Goal: Information Seeking & Learning: Learn about a topic

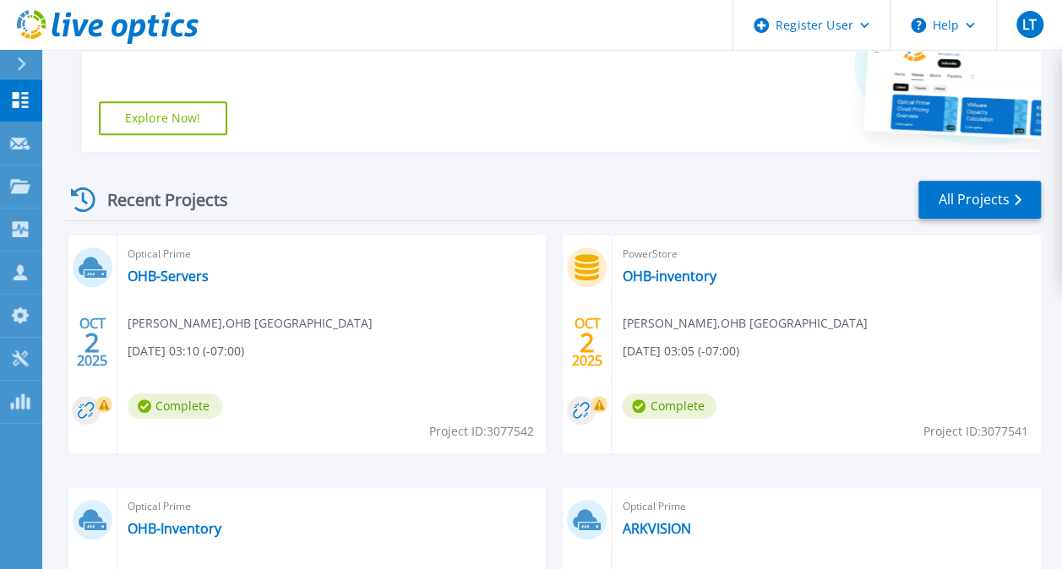
scroll to position [473, 0]
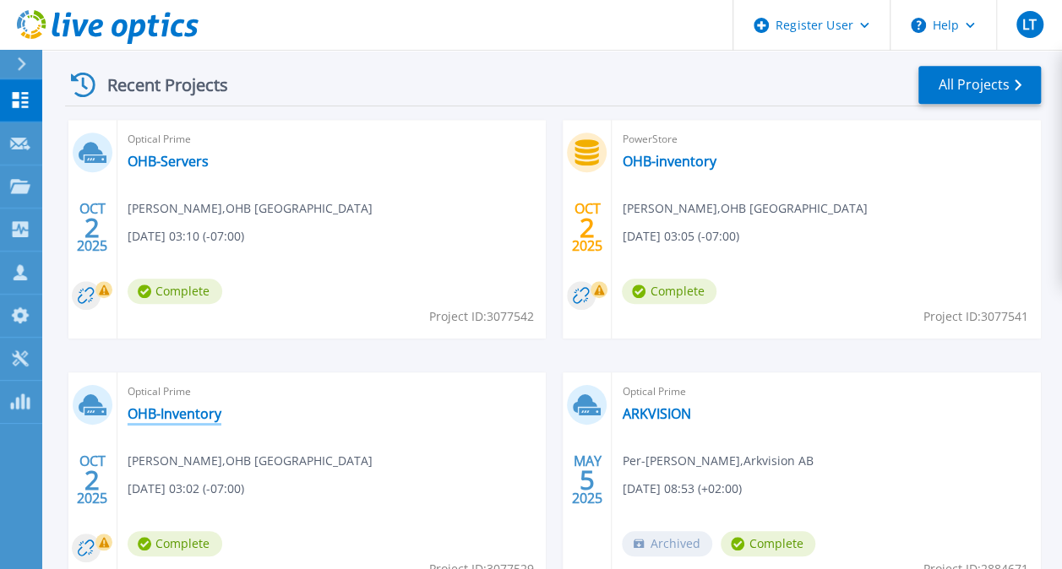
click at [211, 417] on link "OHB-Inventory" at bounding box center [175, 413] width 94 height 17
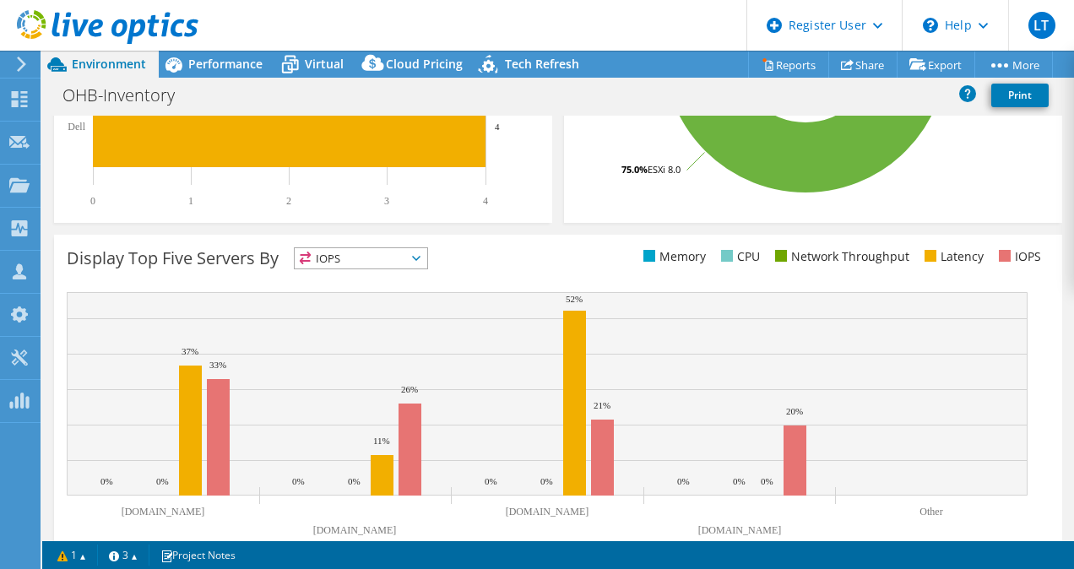
scroll to position [603, 0]
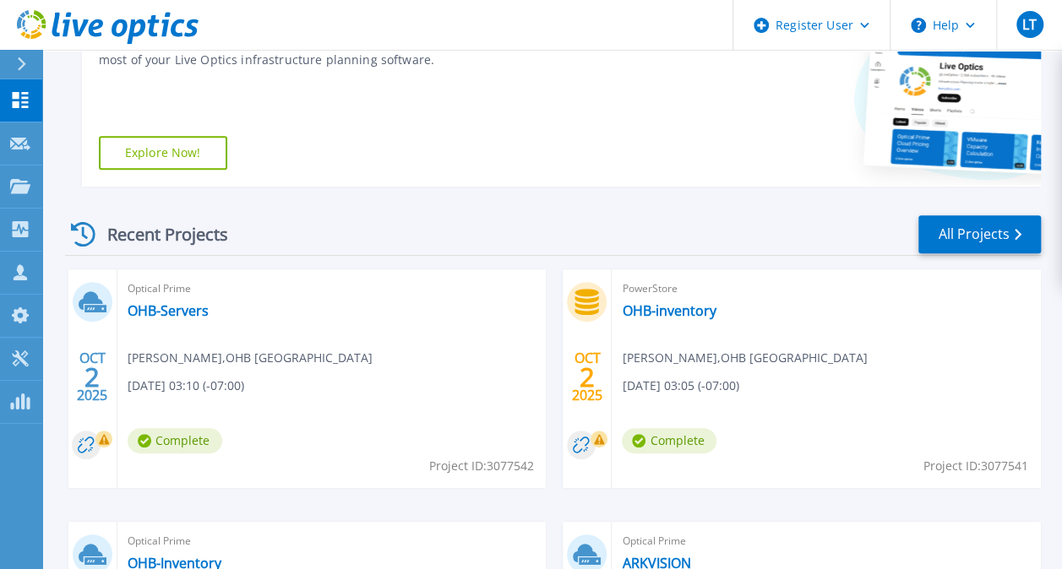
scroll to position [517, 0]
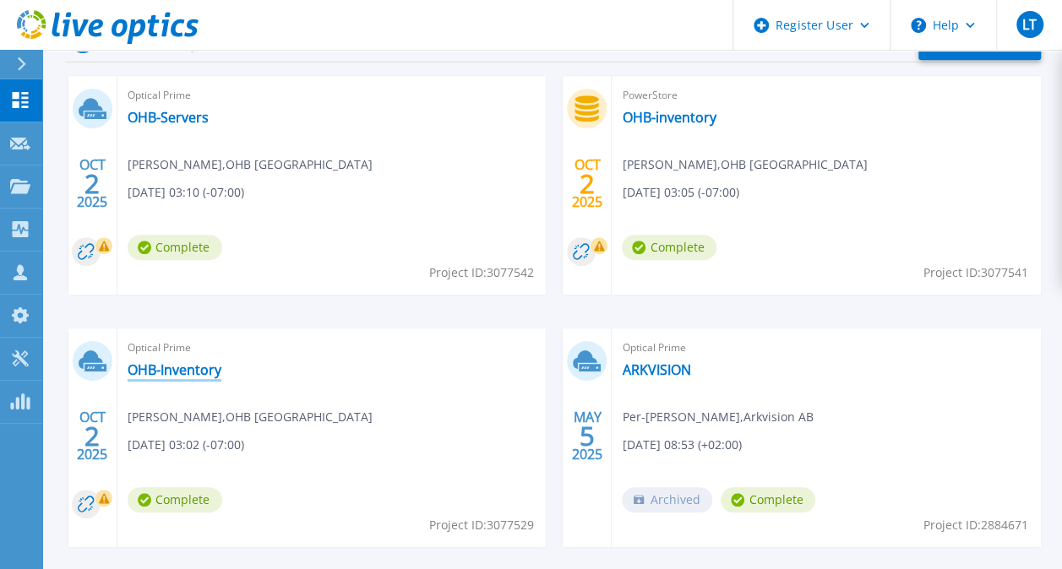
click at [198, 363] on link "OHB-Inventory" at bounding box center [175, 369] width 94 height 17
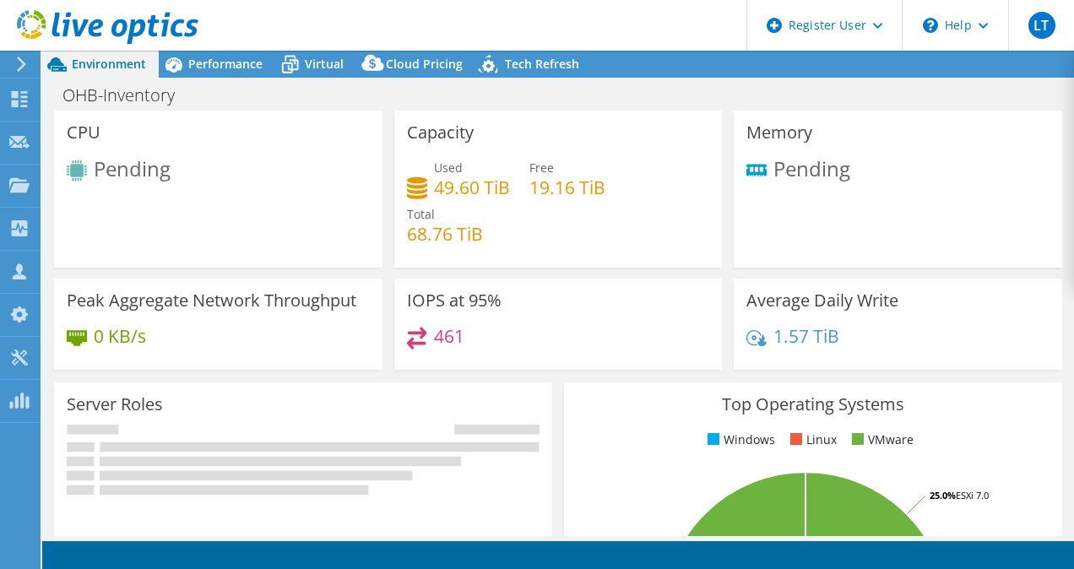
select select "USD"
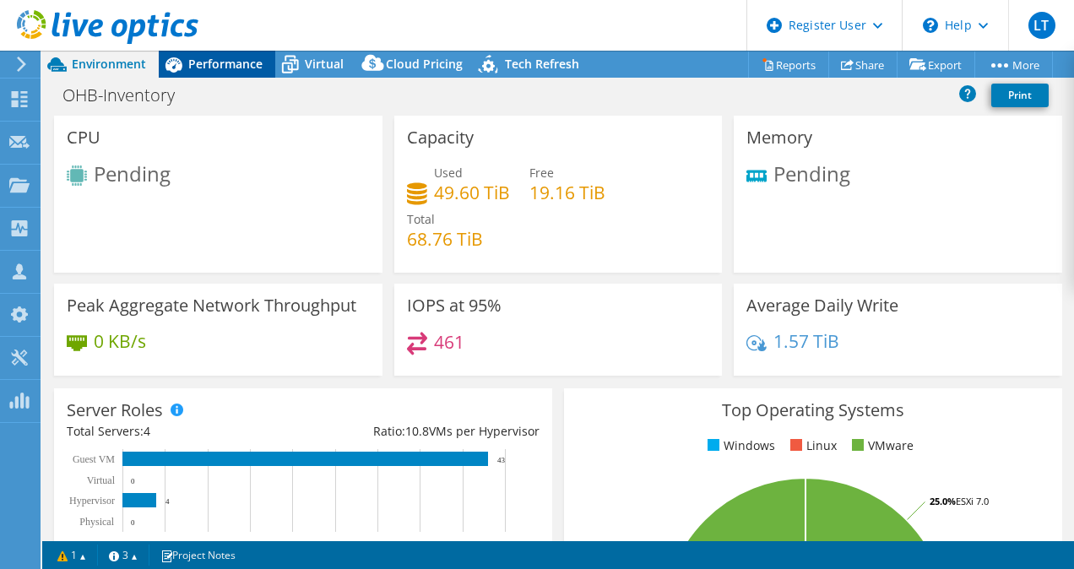
click at [228, 69] on span "Performance" at bounding box center [225, 64] width 74 height 16
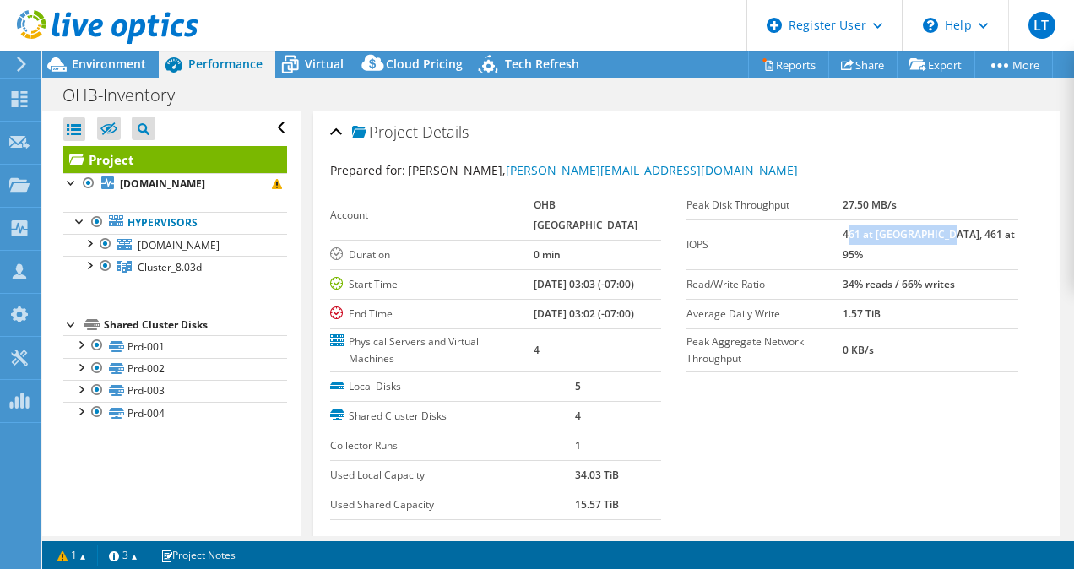
drag, startPoint x: 886, startPoint y: 233, endPoint x: 975, endPoint y: 230, distance: 89.6
click at [975, 230] on b "461 at Peak, 461 at 95%" at bounding box center [929, 244] width 172 height 35
click at [892, 277] on b "34% reads / 66% writes" at bounding box center [899, 284] width 112 height 14
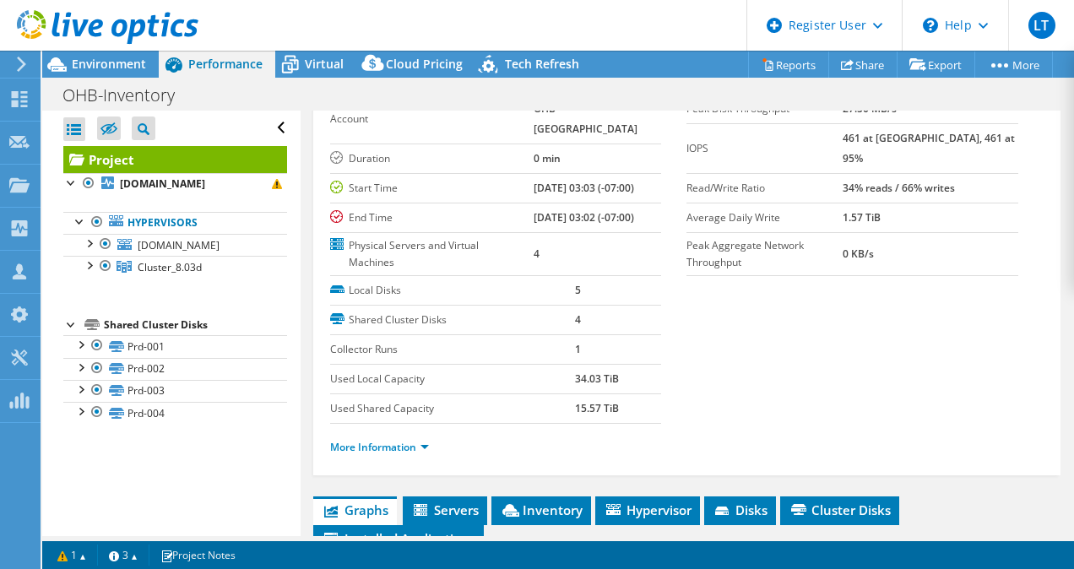
scroll to position [118, 0]
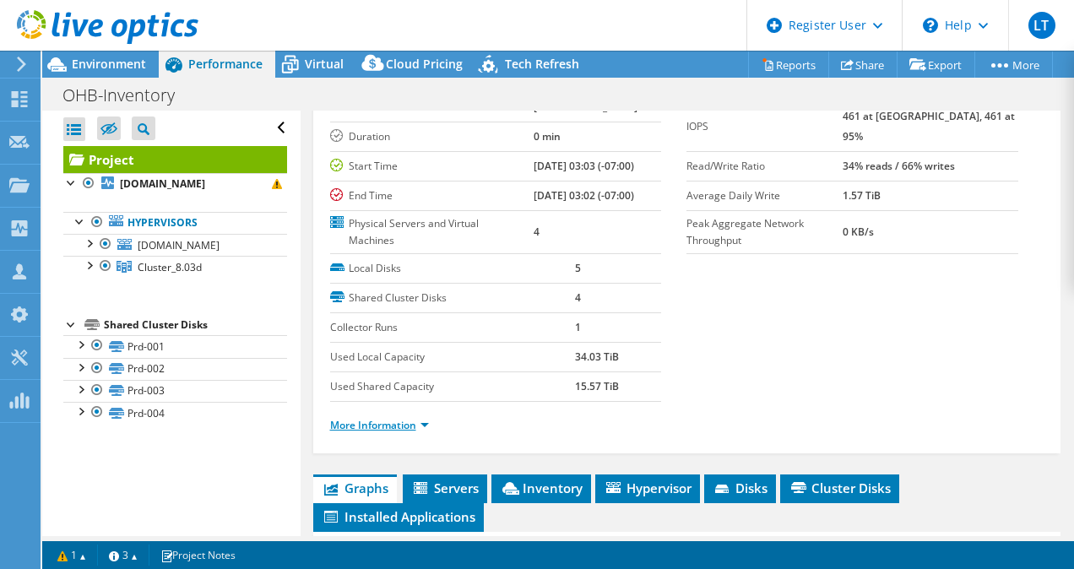
click at [426, 432] on link "More Information" at bounding box center [379, 425] width 99 height 14
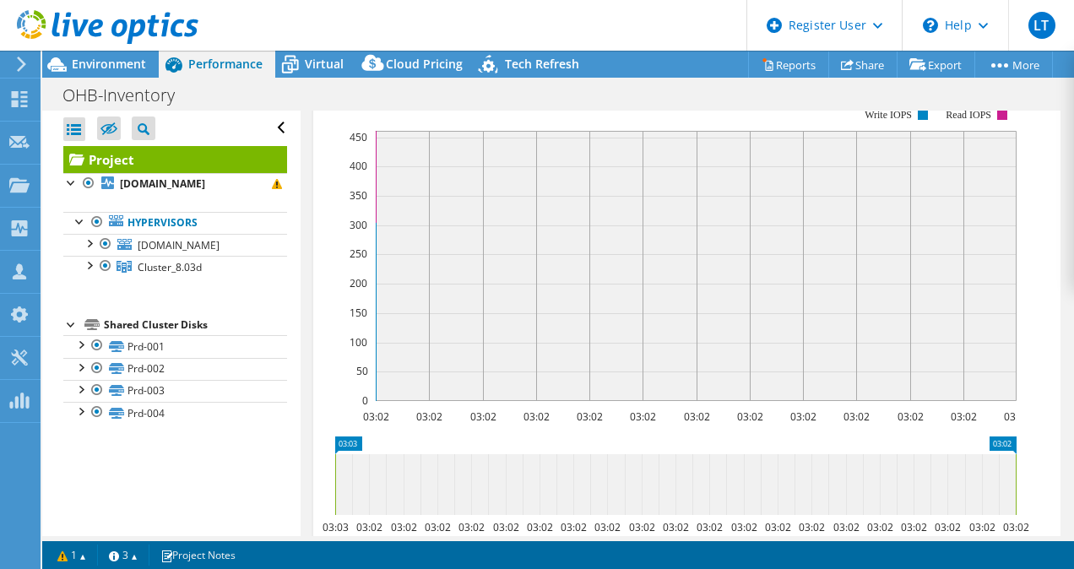
scroll to position [1067, 0]
click at [197, 182] on b "vms7.l.ohb-sweden.se" at bounding box center [162, 184] width 85 height 14
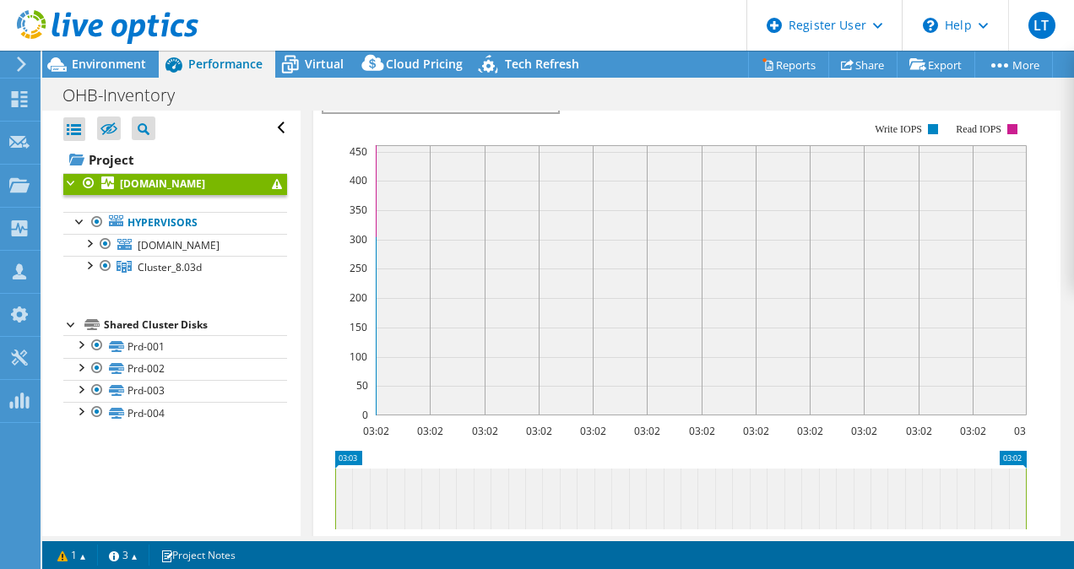
scroll to position [0, 0]
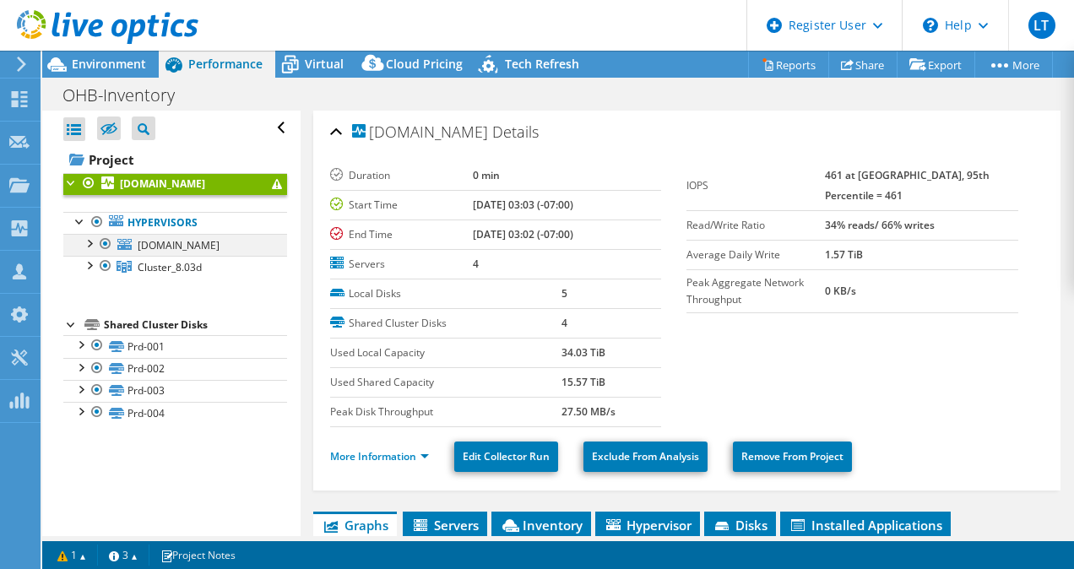
click at [90, 240] on div at bounding box center [88, 242] width 17 height 17
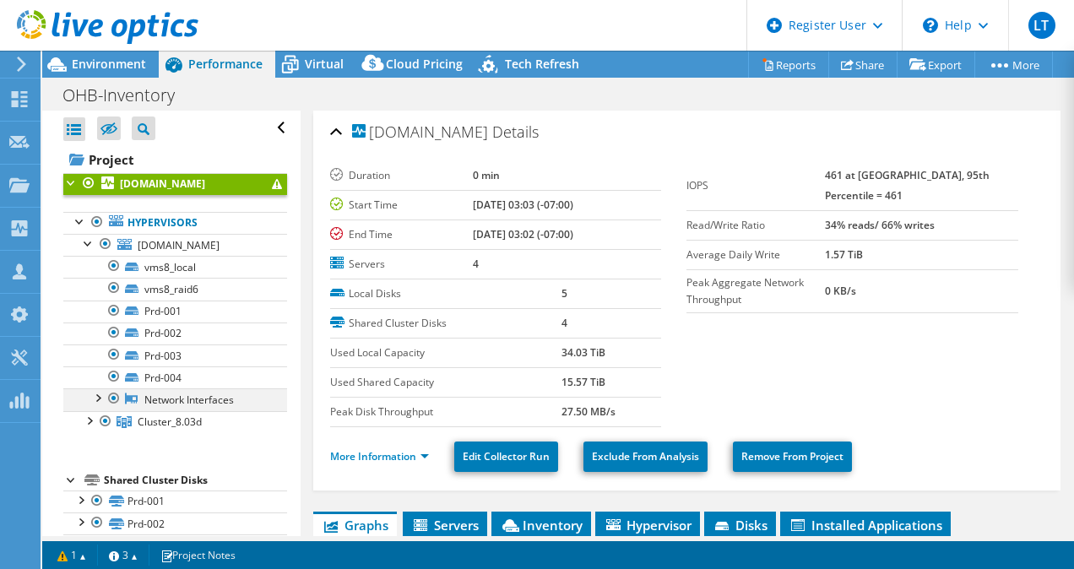
click at [98, 397] on div at bounding box center [97, 396] width 17 height 17
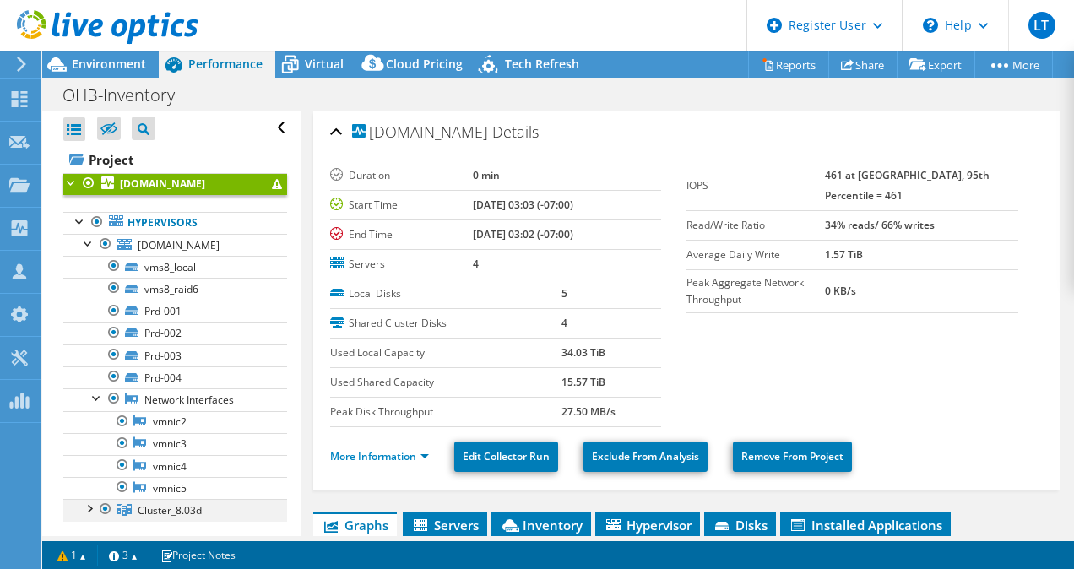
click at [95, 499] on div at bounding box center [88, 507] width 17 height 17
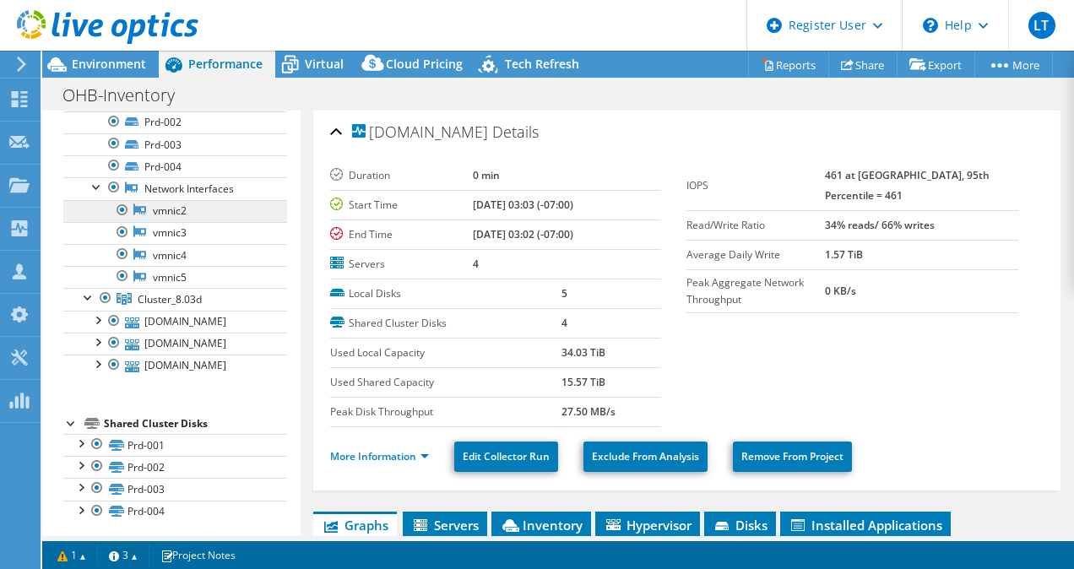
scroll to position [209, 0]
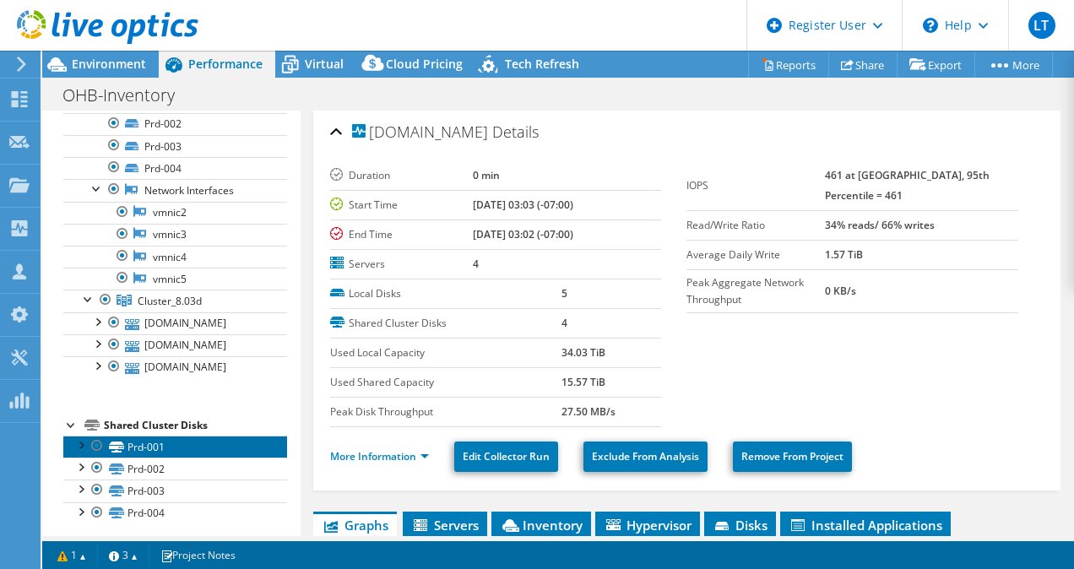
click at [186, 444] on link "Prd-001" at bounding box center [175, 447] width 224 height 22
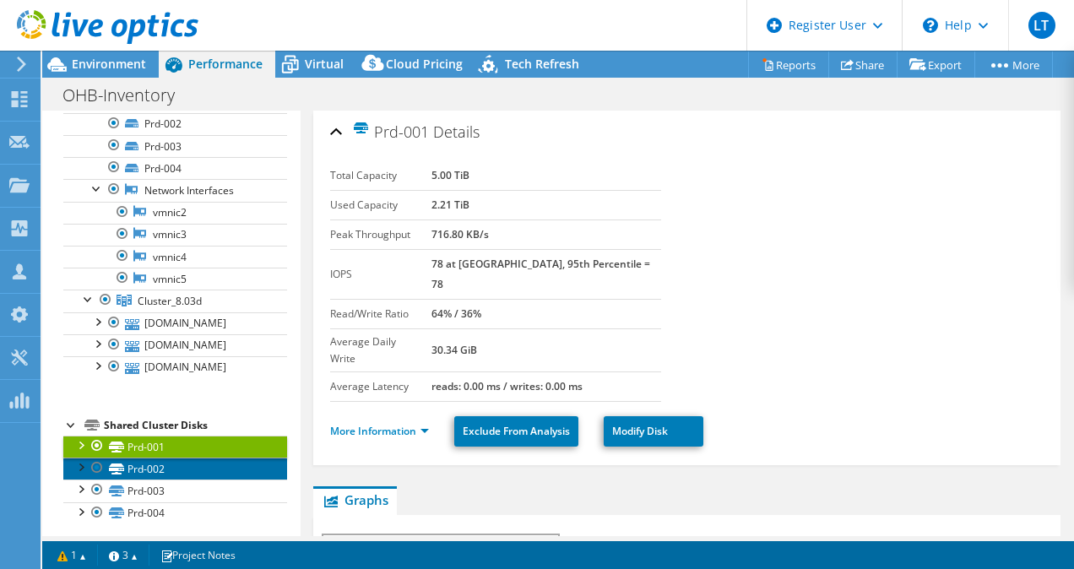
click at [184, 458] on link "Prd-002" at bounding box center [175, 469] width 224 height 22
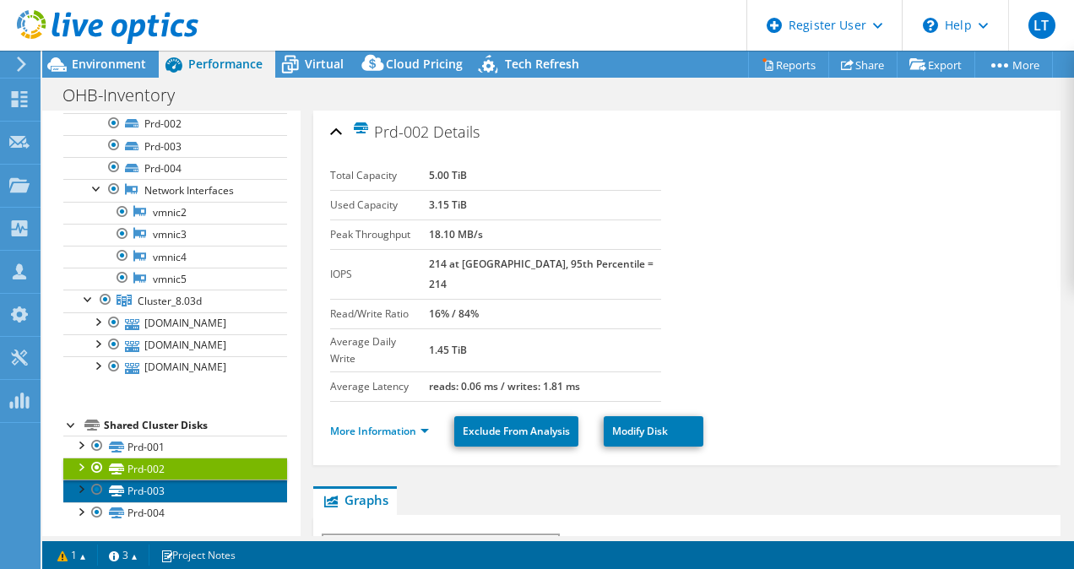
click at [183, 486] on link "Prd-003" at bounding box center [175, 491] width 224 height 22
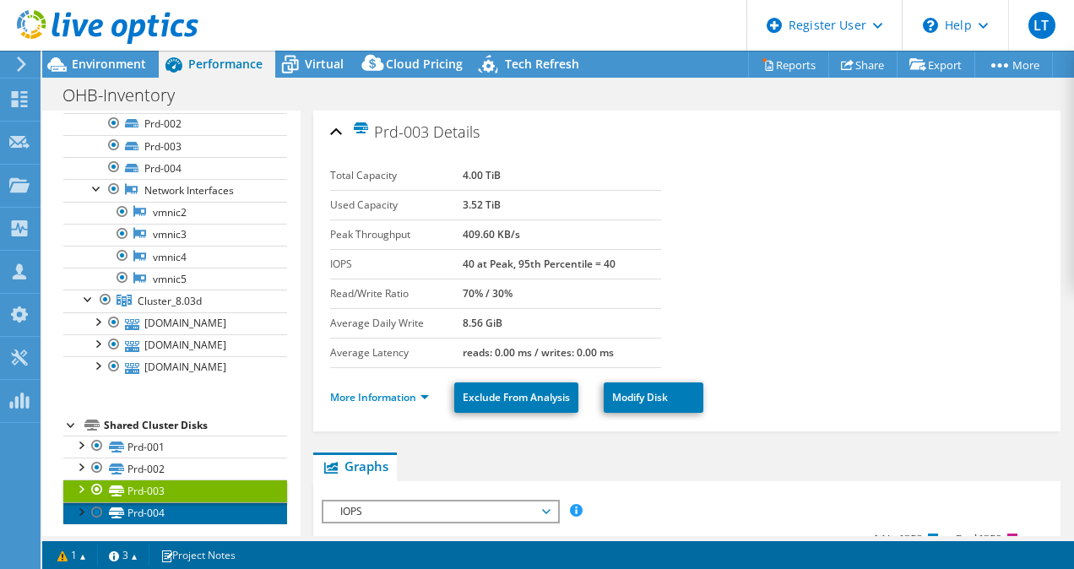
click at [184, 510] on link "Prd-004" at bounding box center [175, 513] width 224 height 22
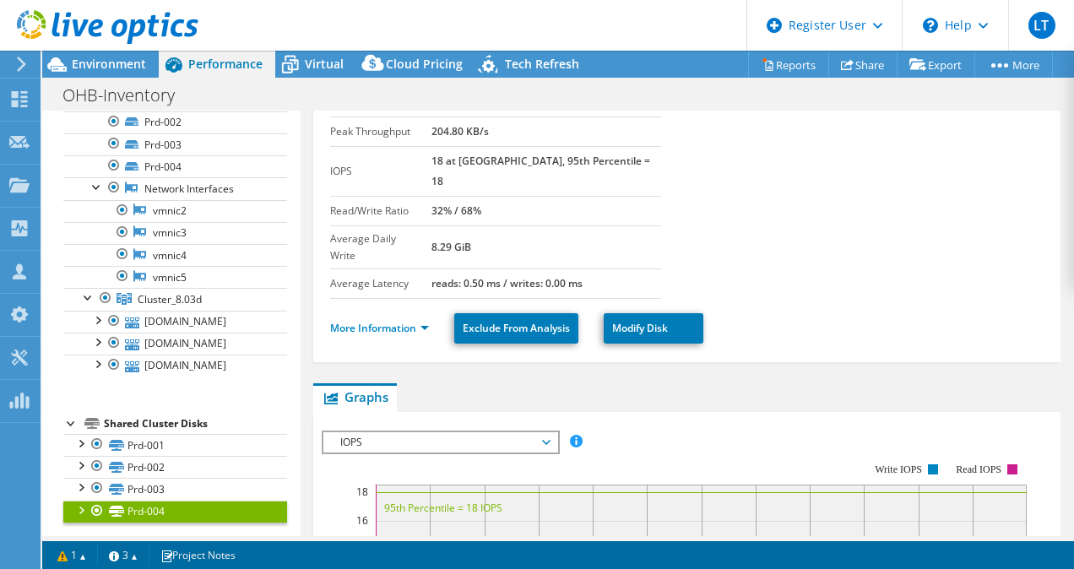
scroll to position [4, 0]
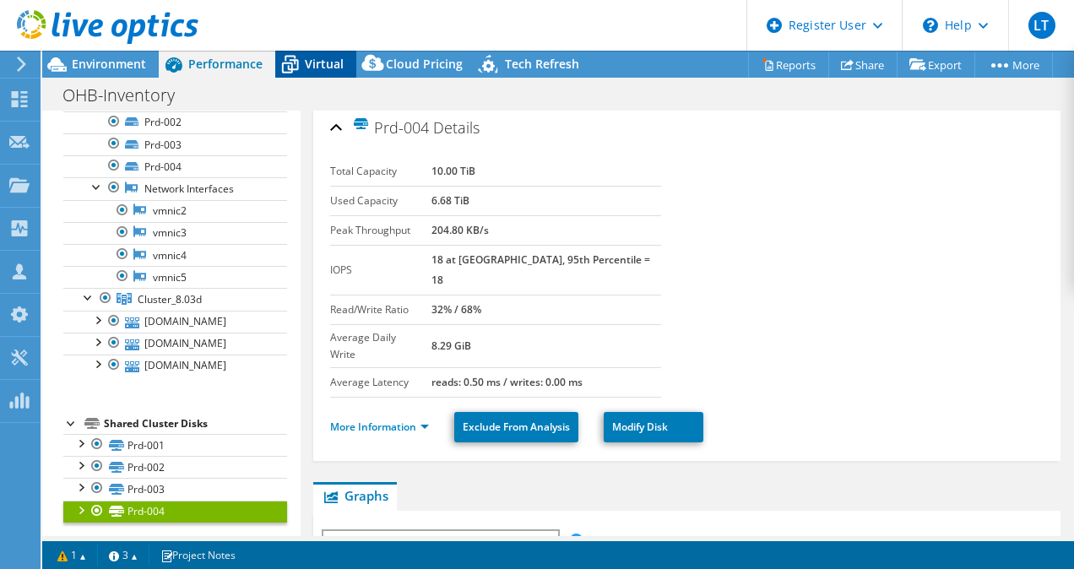
click at [319, 60] on span "Virtual" at bounding box center [324, 64] width 39 height 16
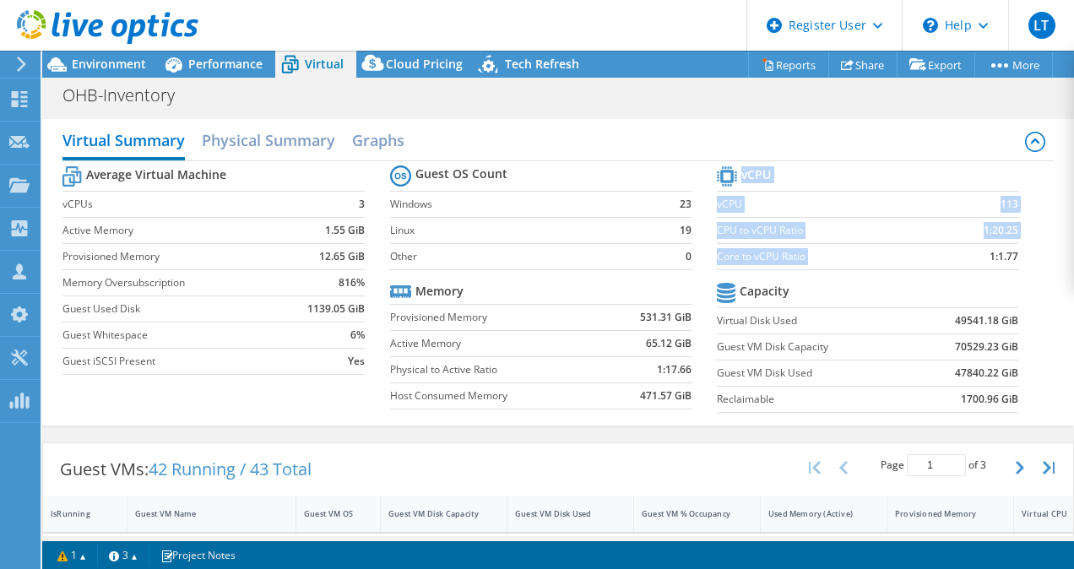
drag, startPoint x: 968, startPoint y: 257, endPoint x: 1010, endPoint y: 254, distance: 42.3
click at [1010, 254] on section "vCPU vCPU 113 CPU to vCPU Ratio 1:20.25 Core to vCPU Ratio 1:1.77 Capacity Virt…" at bounding box center [880, 291] width 327 height 259
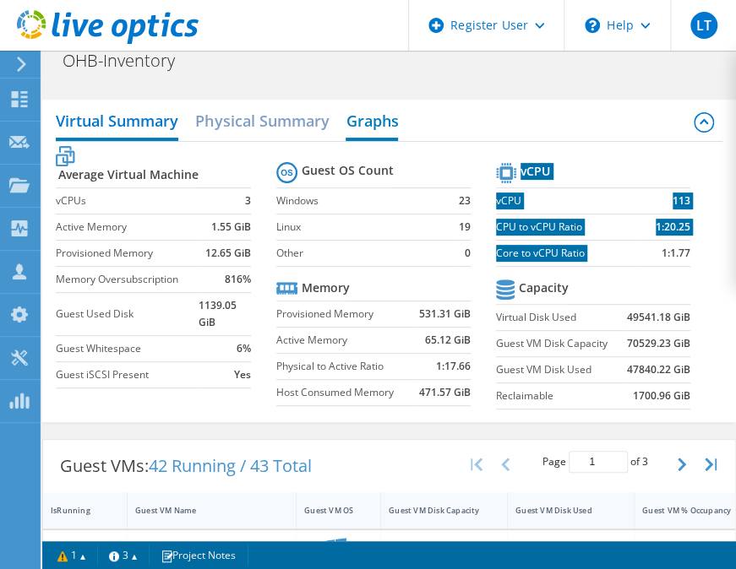
scroll to position [0, 0]
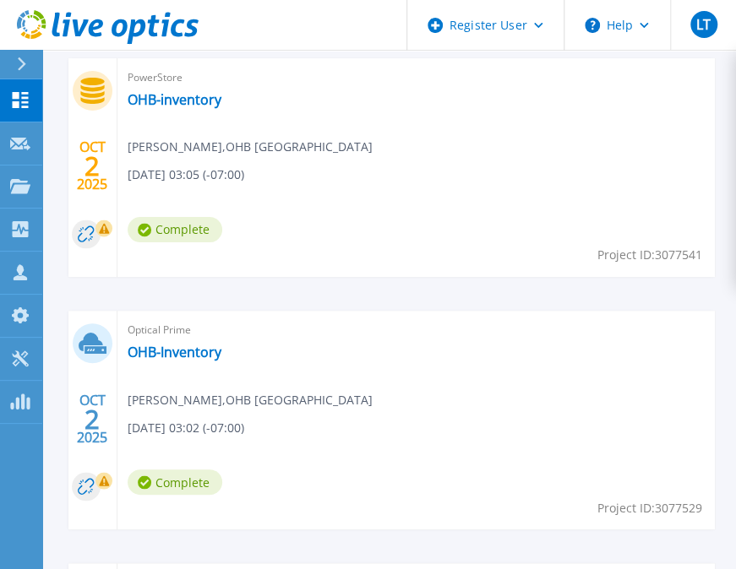
scroll to position [796, 0]
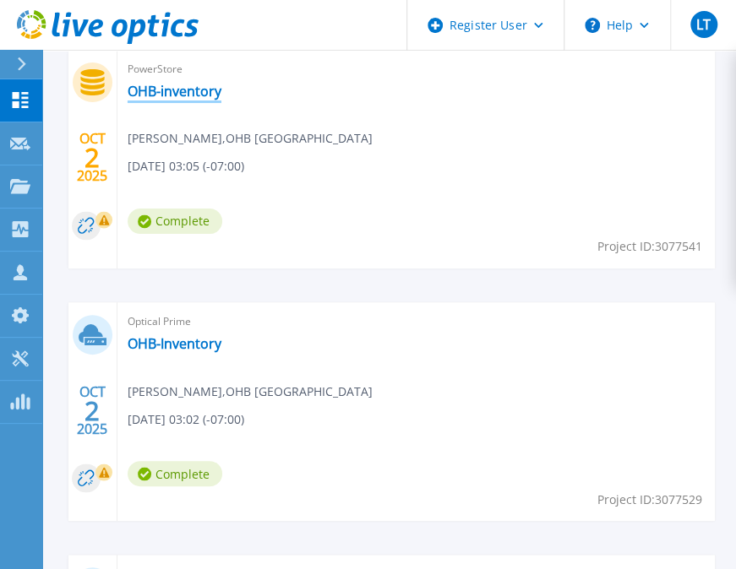
click at [183, 90] on link "OHB-inventory" at bounding box center [175, 91] width 94 height 17
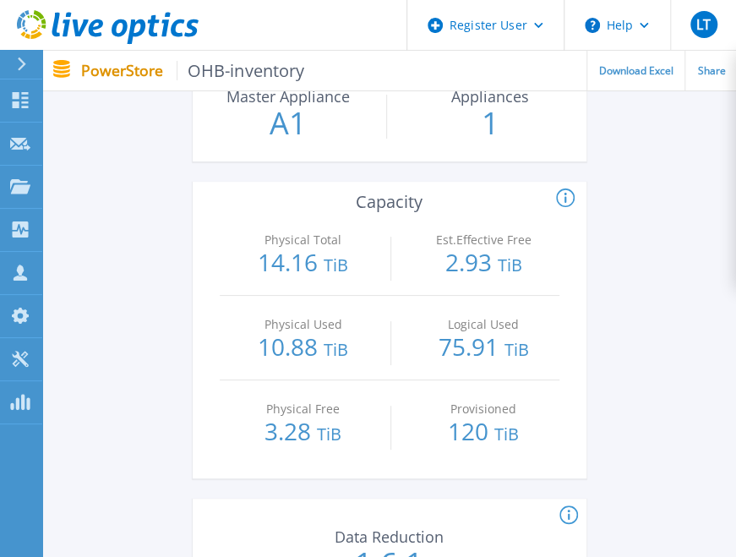
scroll to position [677, 0]
click at [565, 201] on icon at bounding box center [564, 197] width 3 height 10
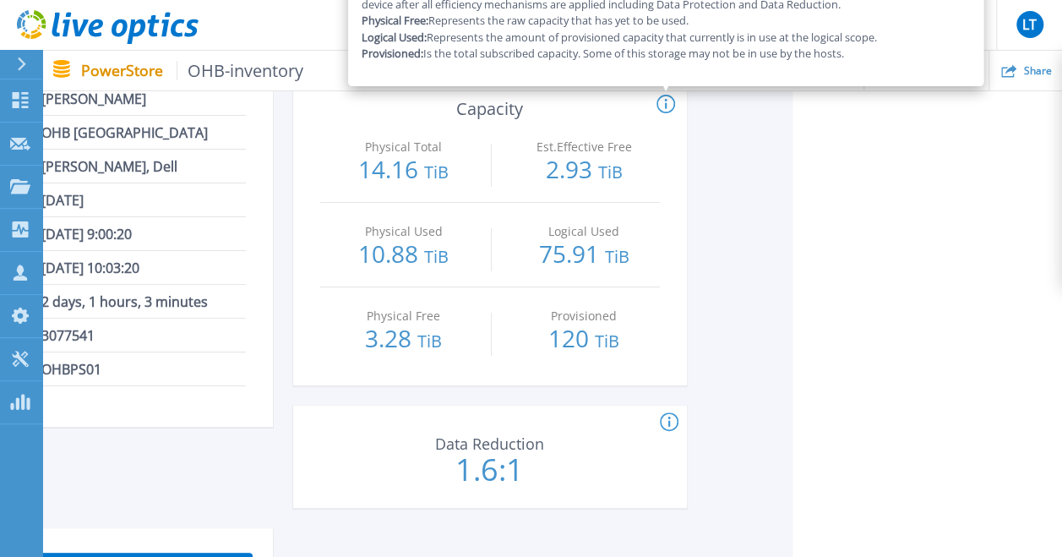
scroll to position [320, 269]
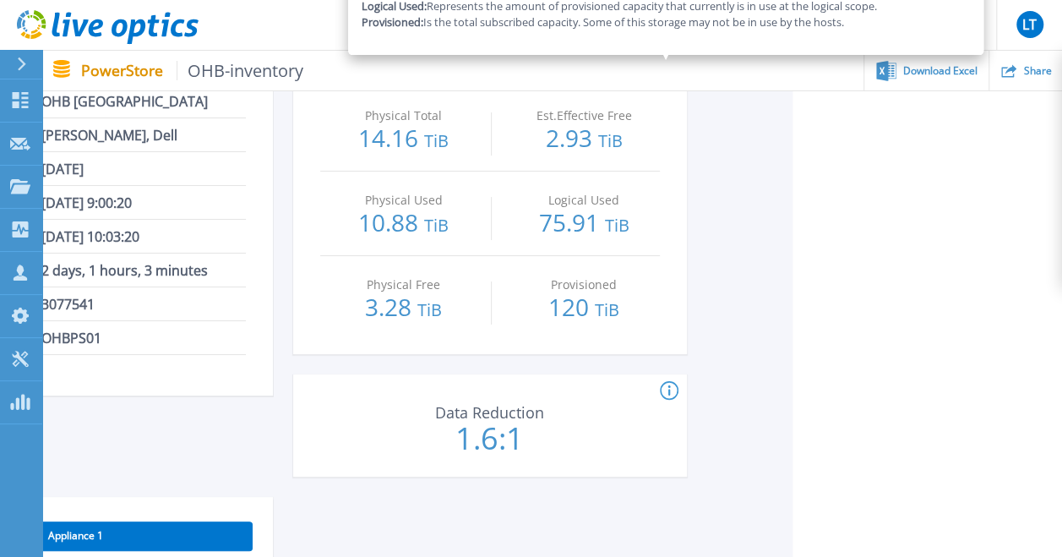
click at [667, 391] on icon at bounding box center [669, 391] width 19 height 20
click at [627, 385] on div "Data Reduction for the PowerStore cluster." at bounding box center [483, 391] width 394 height 20
click at [735, 336] on icon at bounding box center [780, 338] width 8 height 8
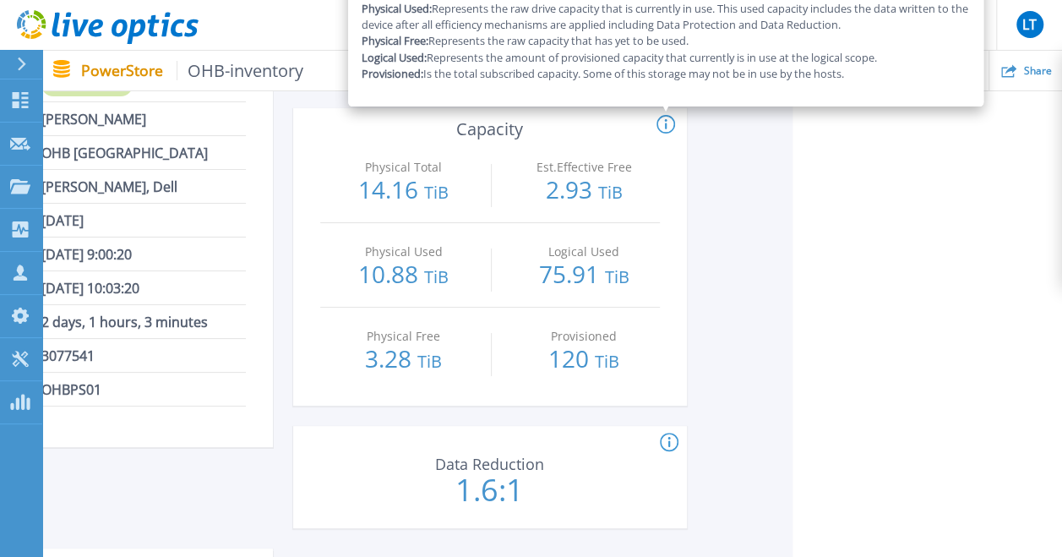
scroll to position [269, 269]
click at [735, 335] on div "Start A Tech Refresh We will assist you in defining tech refresh requirements a…" at bounding box center [282, 484] width 969 height 1194
click at [667, 120] on icon at bounding box center [665, 124] width 19 height 20
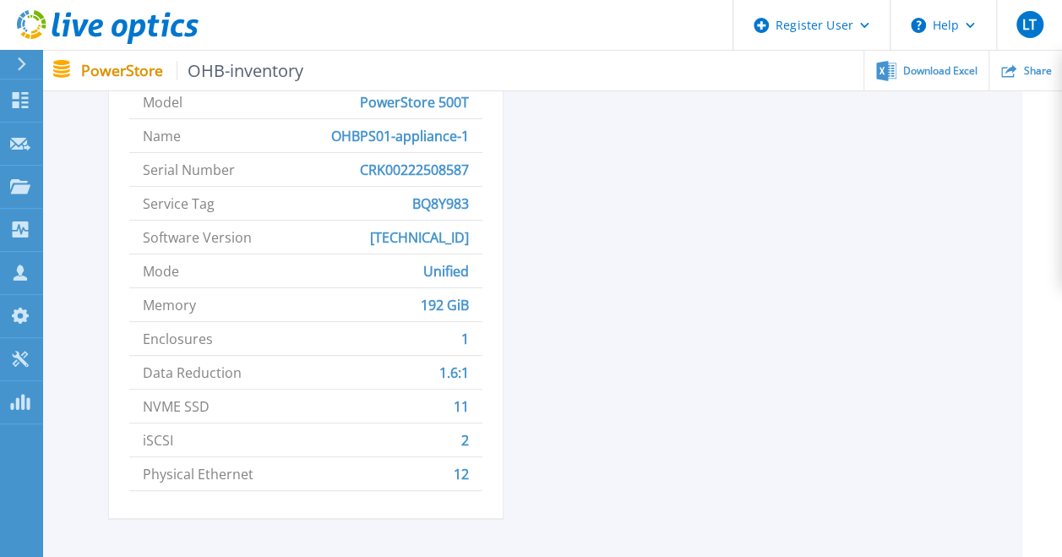
scroll to position [782, 40]
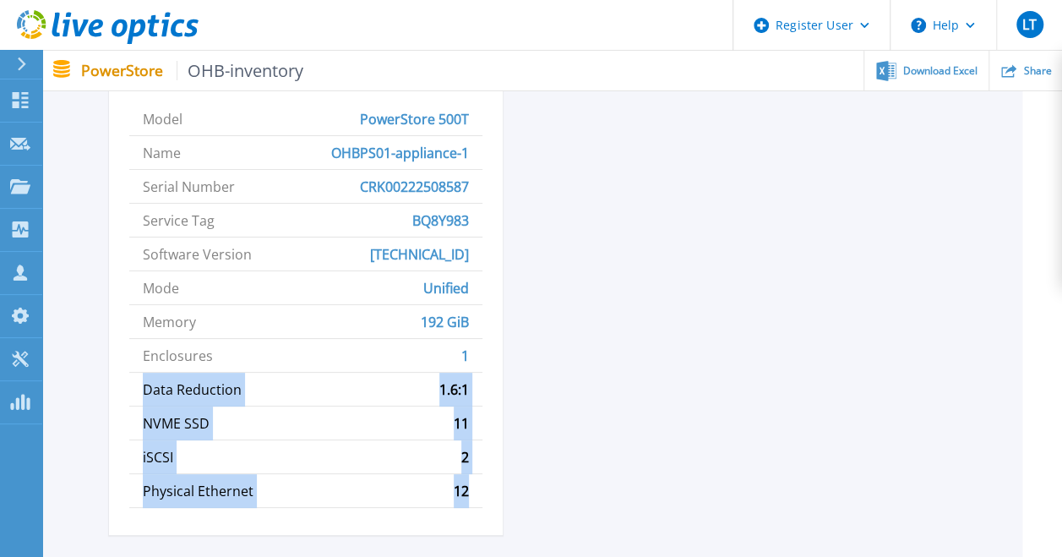
drag, startPoint x: 143, startPoint y: 378, endPoint x: 485, endPoint y: 492, distance: 360.3
click at [485, 492] on div "Appliance 1 Model PowerStore 500T Name OHBPS01-appliance-1 Serial Number CRK002…" at bounding box center [306, 285] width 394 height 500
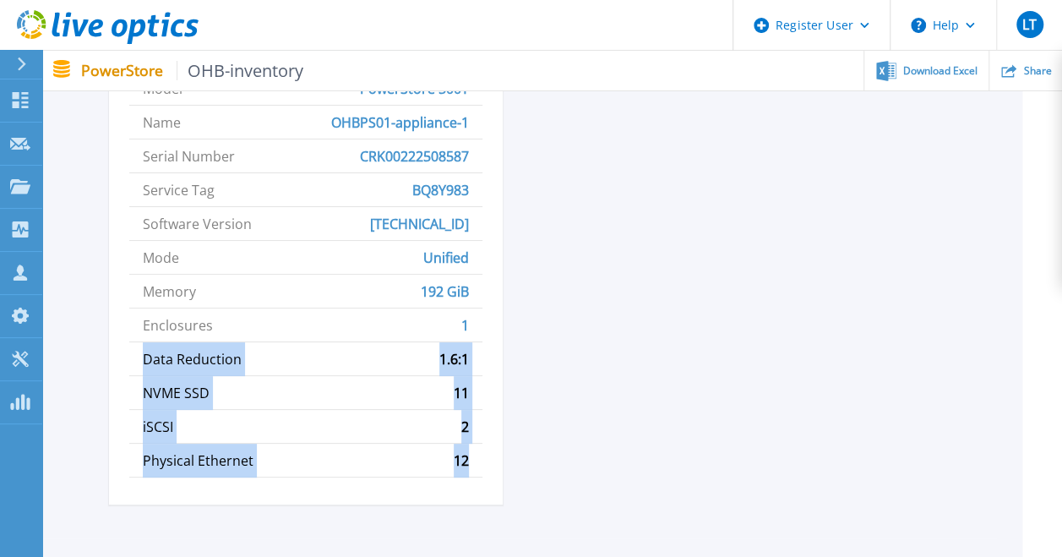
scroll to position [811, 40]
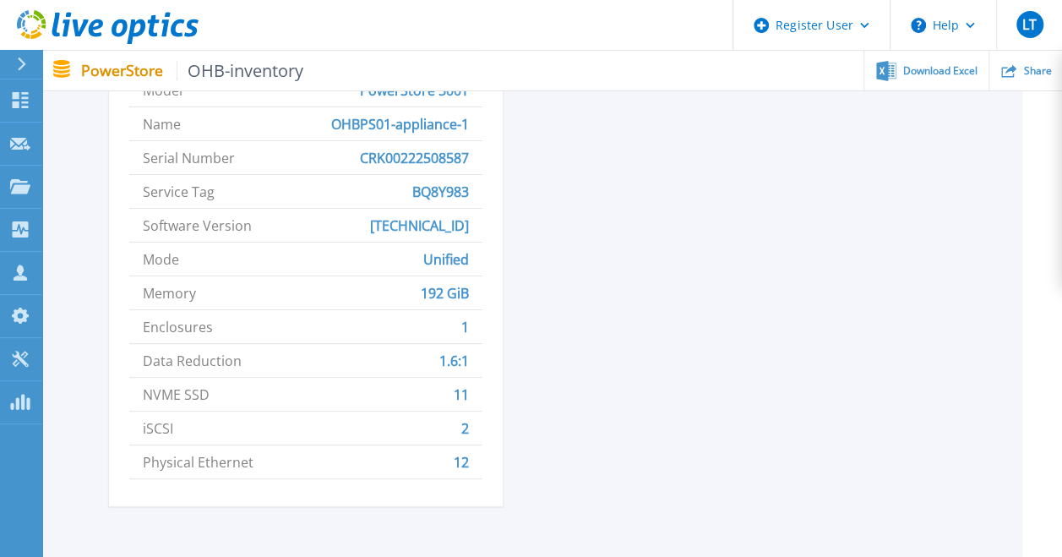
click at [330, 318] on li "Enclosures 1" at bounding box center [305, 327] width 353 height 34
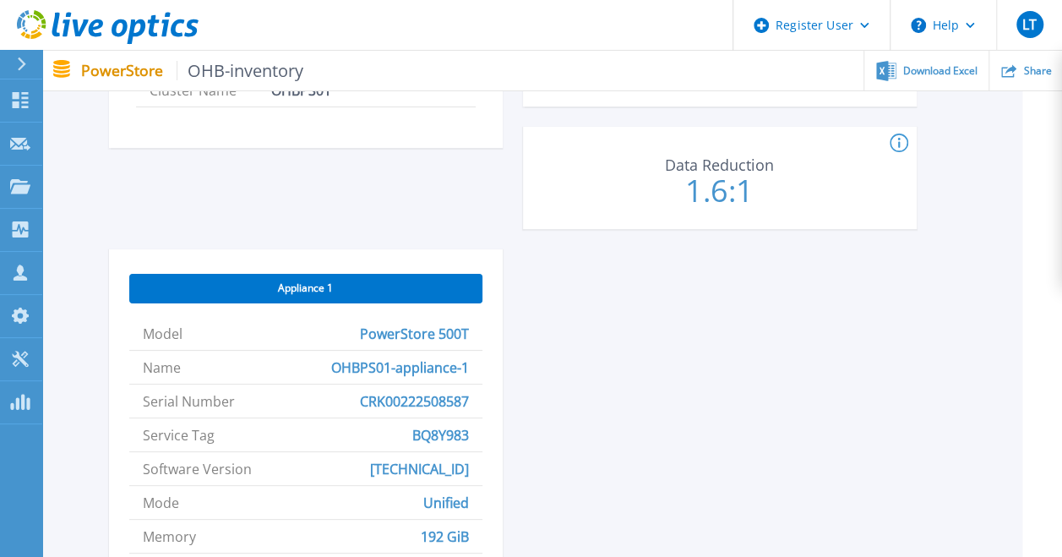
scroll to position [568, 40]
click at [330, 282] on span "Appliance 1" at bounding box center [305, 288] width 55 height 14
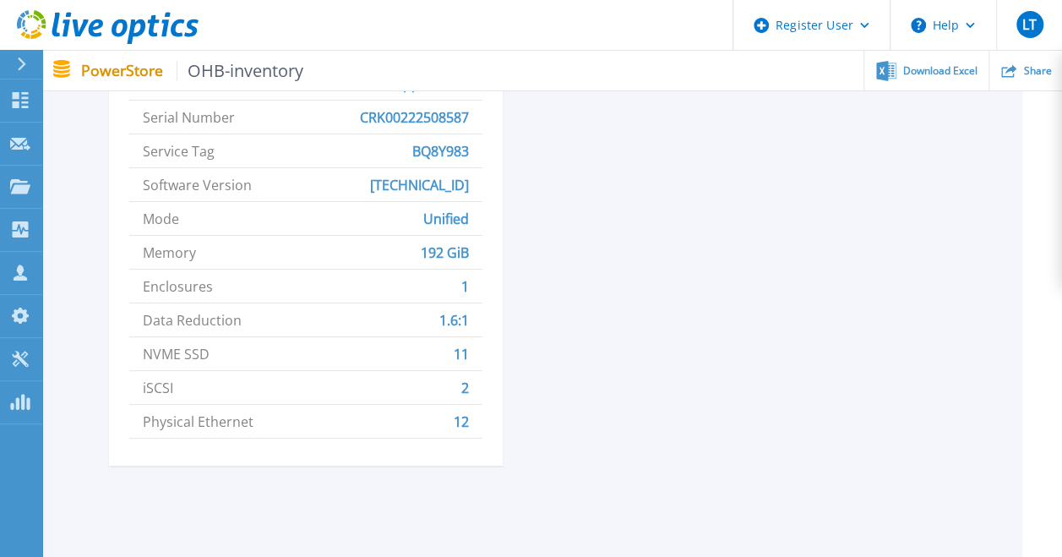
scroll to position [863, 40]
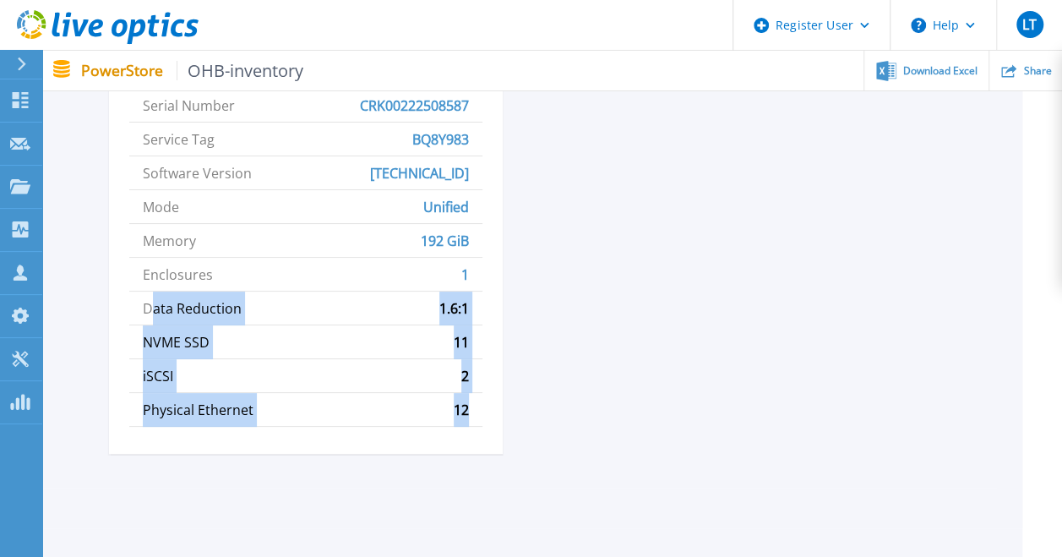
drag, startPoint x: 147, startPoint y: 306, endPoint x: 490, endPoint y: 415, distance: 359.8
click at [490, 415] on div "Appliance 1 Model PowerStore 500T Name OHBPS01-appliance-1 Serial Number CRK002…" at bounding box center [306, 204] width 394 height 500
click at [204, 314] on span "Data Reduction" at bounding box center [192, 307] width 99 height 33
drag, startPoint x: 137, startPoint y: 306, endPoint x: 474, endPoint y: 426, distance: 357.7
click at [474, 426] on div "Model PowerStore 500T Name OHBPS01-appliance-1 Serial Number CRK00222508587 Ser…" at bounding box center [305, 224] width 353 height 432
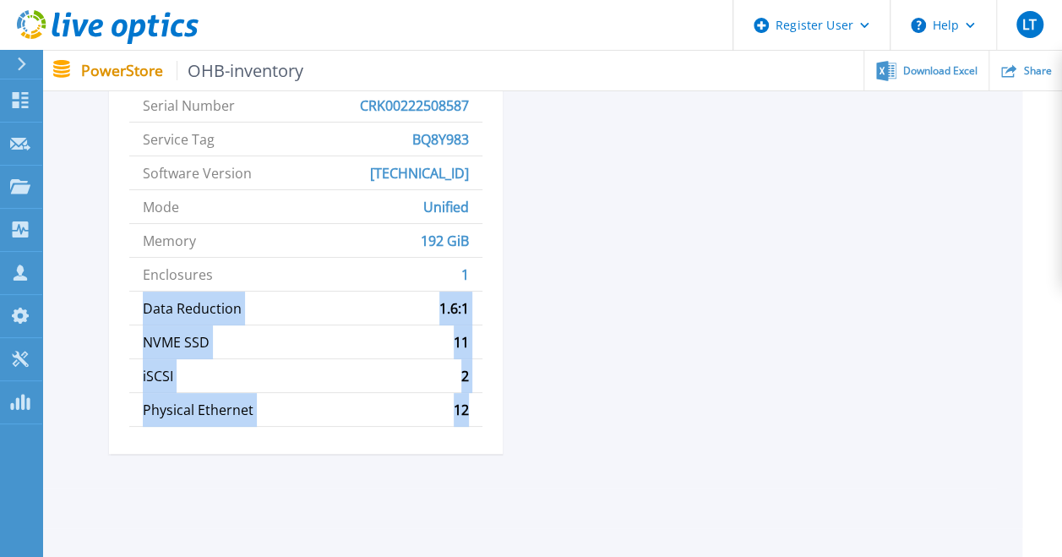
copy ul "Data Reduction 1.6:1 NVME SSD 11 iSCSI 2 Physical Ethernet 12"
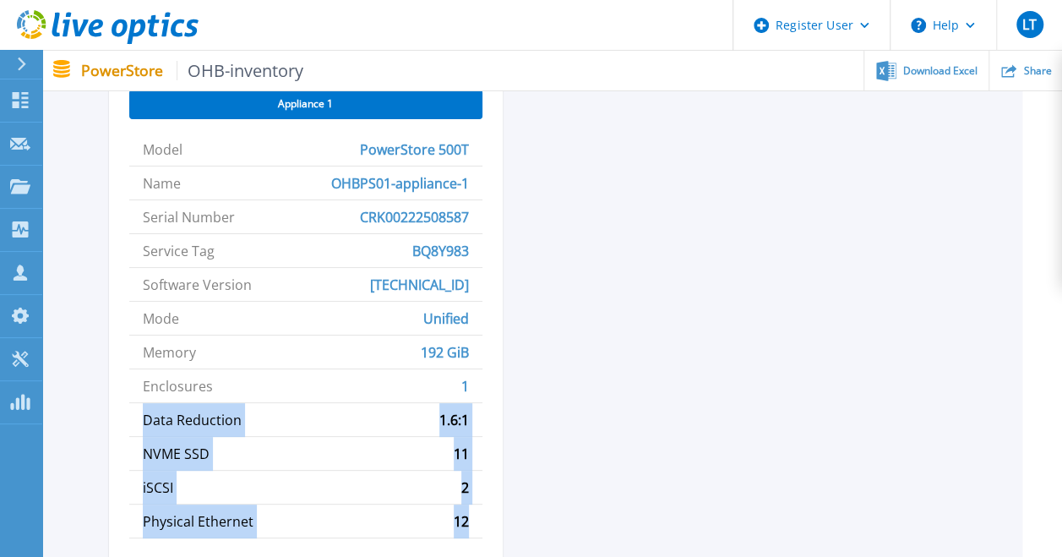
scroll to position [748, 40]
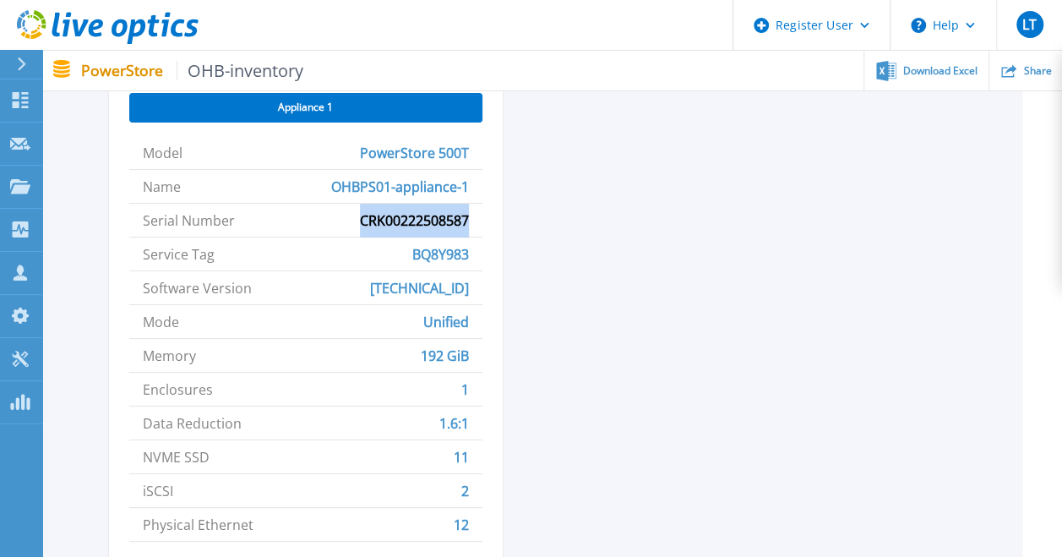
drag, startPoint x: 350, startPoint y: 210, endPoint x: 482, endPoint y: 226, distance: 133.6
click at [482, 226] on div "Appliance 1 Model PowerStore 500T Name OHBPS01-appliance-1 Serial Number CRK002…" at bounding box center [306, 318] width 394 height 500
copy span "CRK00222508587"
drag, startPoint x: 403, startPoint y: 252, endPoint x: 492, endPoint y: 258, distance: 88.9
click at [492, 258] on div "Appliance 1 Model PowerStore 500T Name OHBPS01-appliance-1 Serial Number CRK002…" at bounding box center [306, 318] width 394 height 500
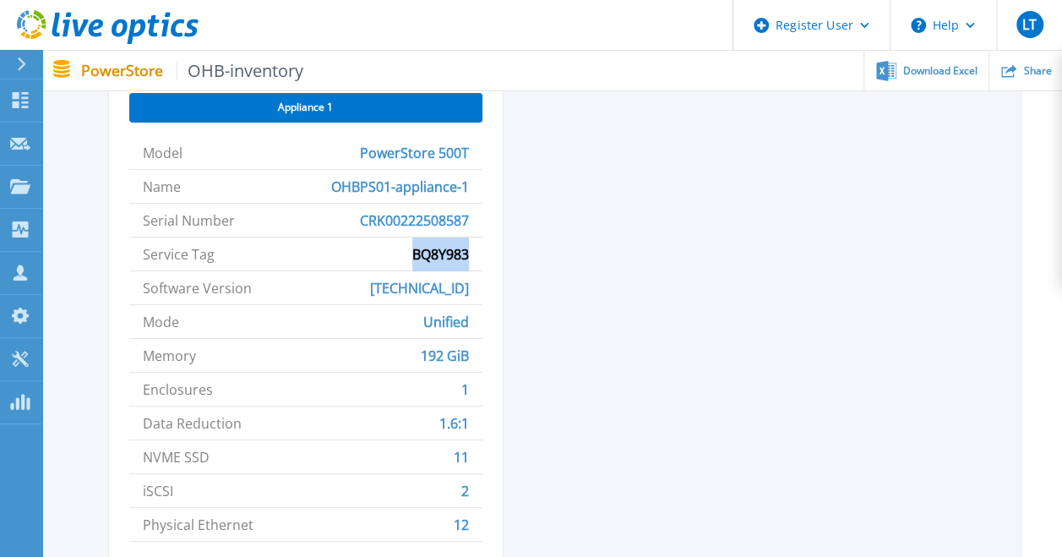
copy span "BQ8Y983"
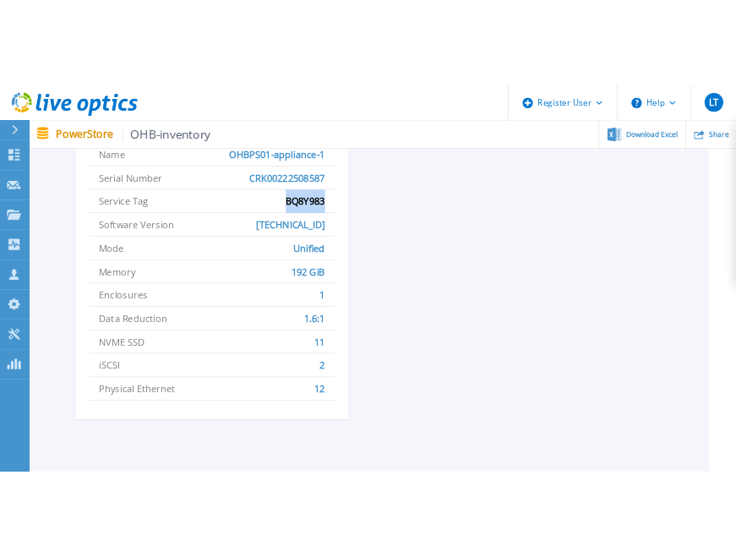
scroll to position [800, 40]
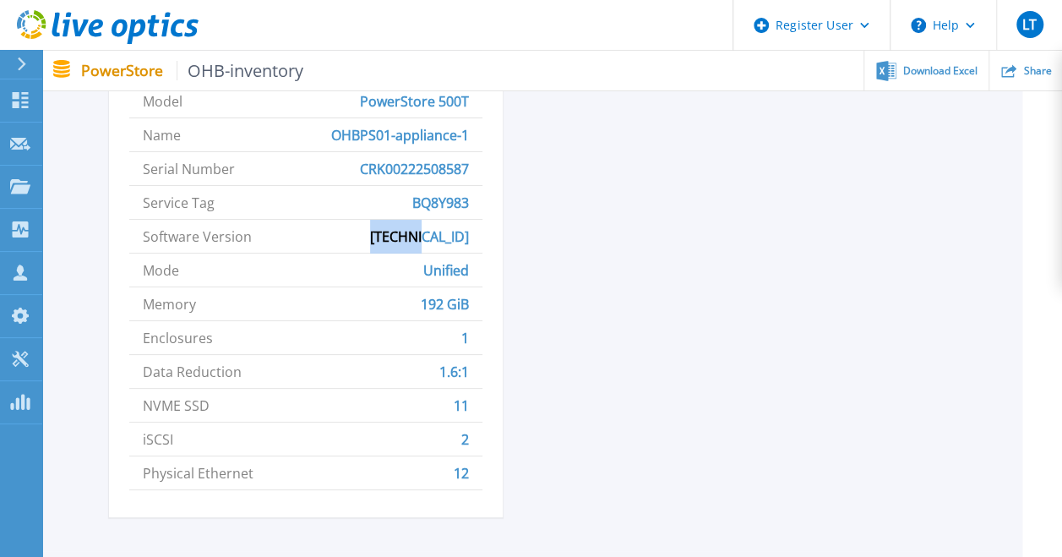
drag, startPoint x: 425, startPoint y: 238, endPoint x: 471, endPoint y: 238, distance: 46.4
click at [471, 238] on li "Software Version [TECHNICAL_ID]" at bounding box center [305, 237] width 353 height 34
copy span "[TECHNICAL_ID]"
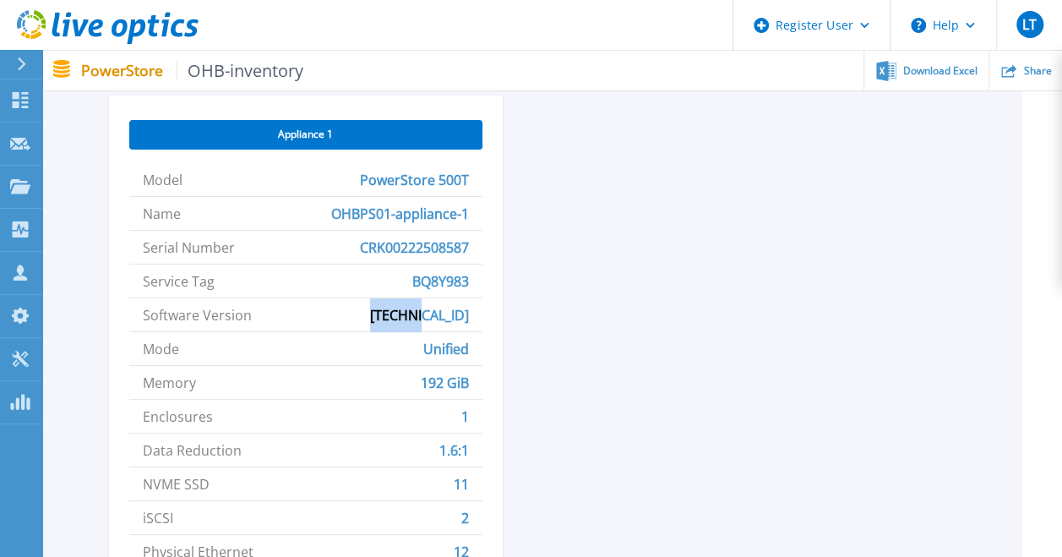
scroll to position [722, 40]
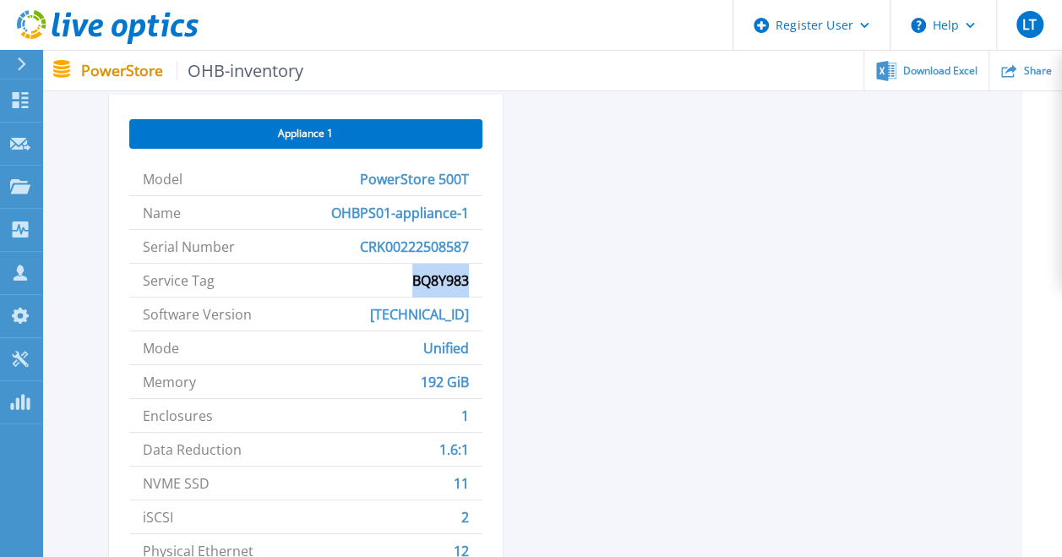
drag, startPoint x: 473, startPoint y: 277, endPoint x: 409, endPoint y: 280, distance: 64.3
click at [409, 280] on li "Service Tag BQ8Y983" at bounding box center [305, 280] width 353 height 34
copy span "BQ8Y983"
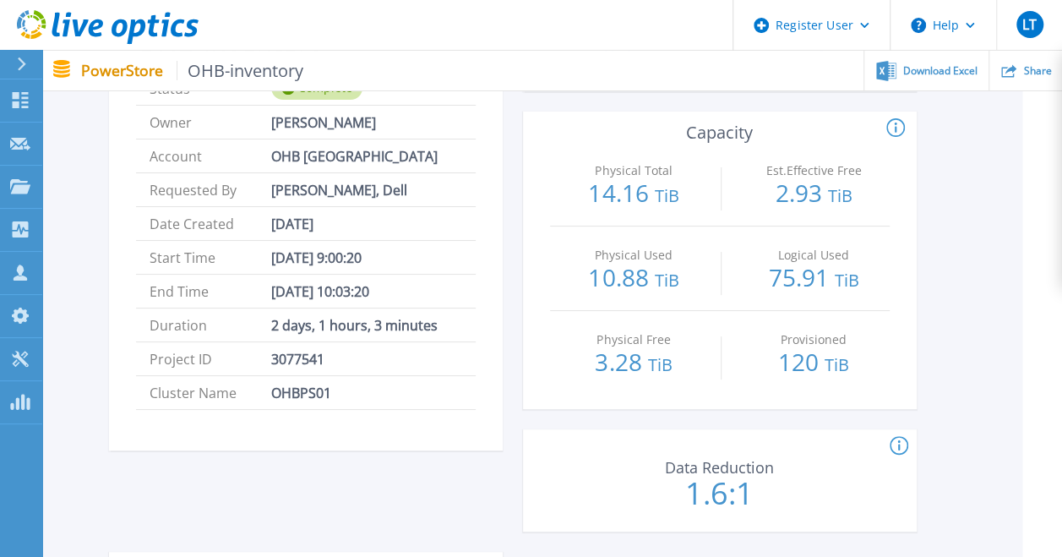
scroll to position [267, 40]
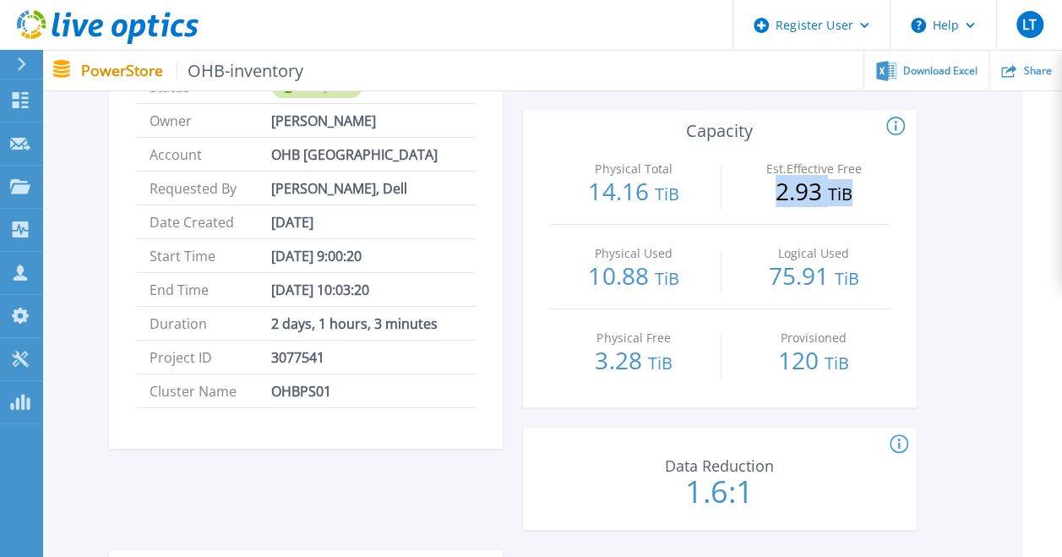
drag, startPoint x: 768, startPoint y: 189, endPoint x: 873, endPoint y: 210, distance: 107.7
click at [735, 210] on div "Est.Effective Free 2.93 TiB" at bounding box center [813, 182] width 151 height 84
click at [735, 336] on p "Provisioned" at bounding box center [813, 338] width 143 height 12
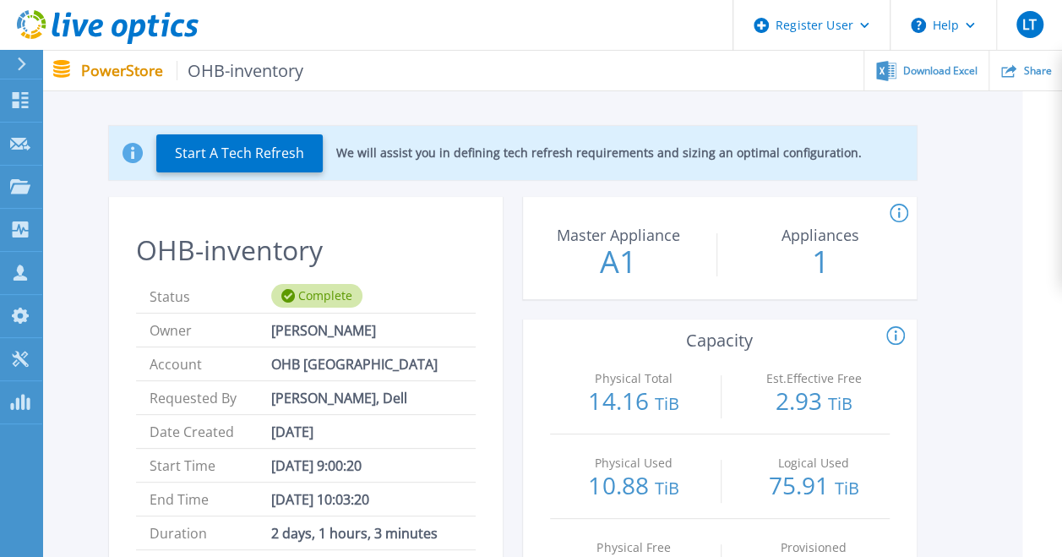
scroll to position [0, 40]
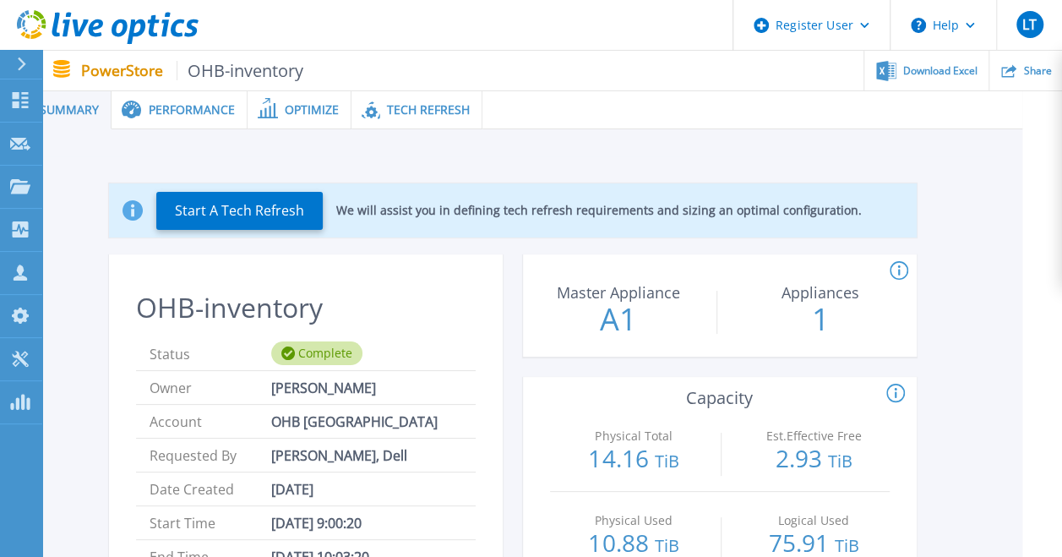
click at [196, 113] on span "Performance" at bounding box center [192, 110] width 86 height 12
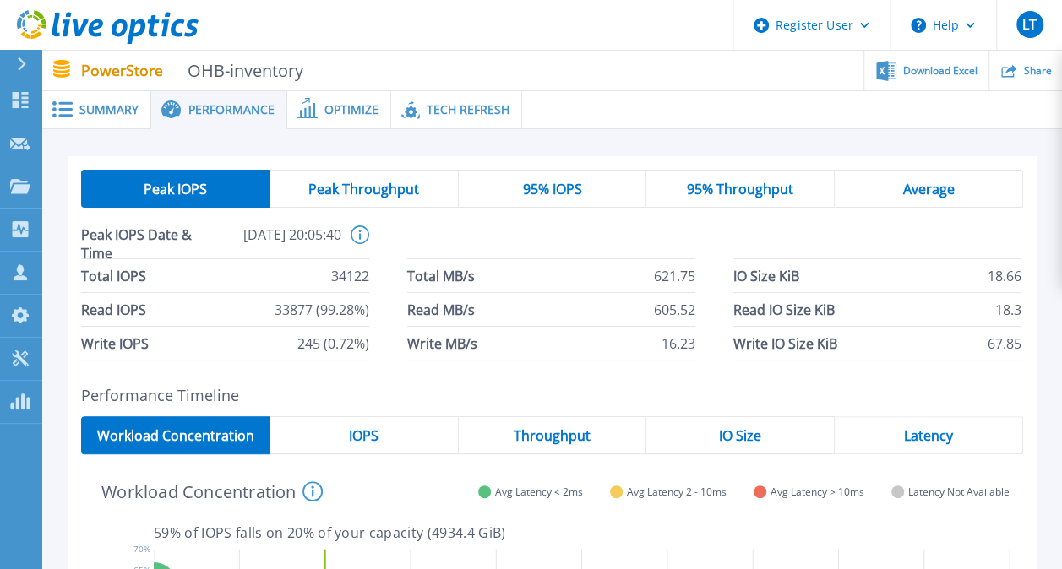
scroll to position [0, 0]
click at [372, 182] on span "Peak Throughput" at bounding box center [363, 189] width 111 height 14
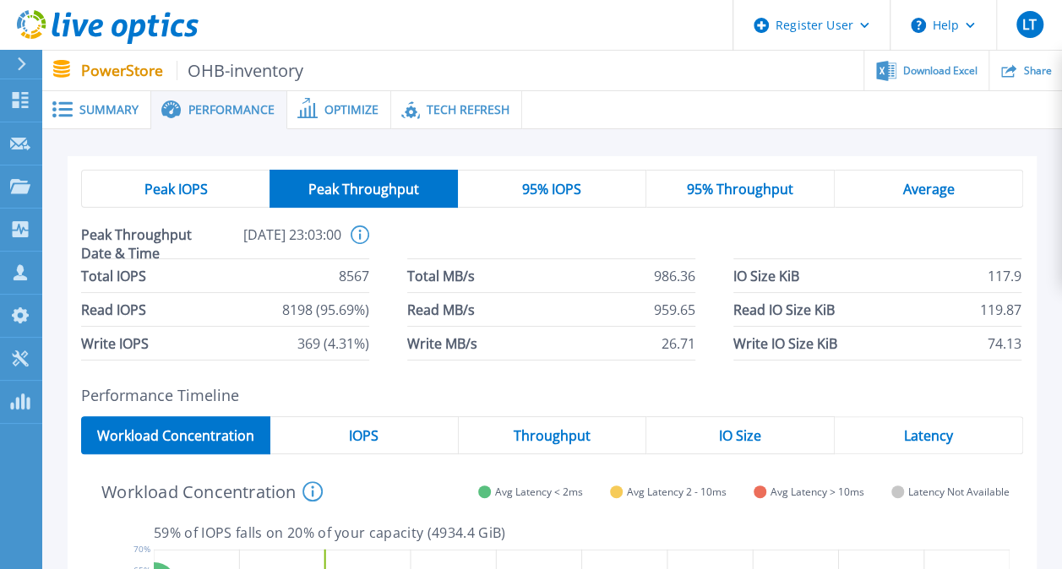
click at [601, 191] on div "95% IOPS" at bounding box center [552, 189] width 188 height 38
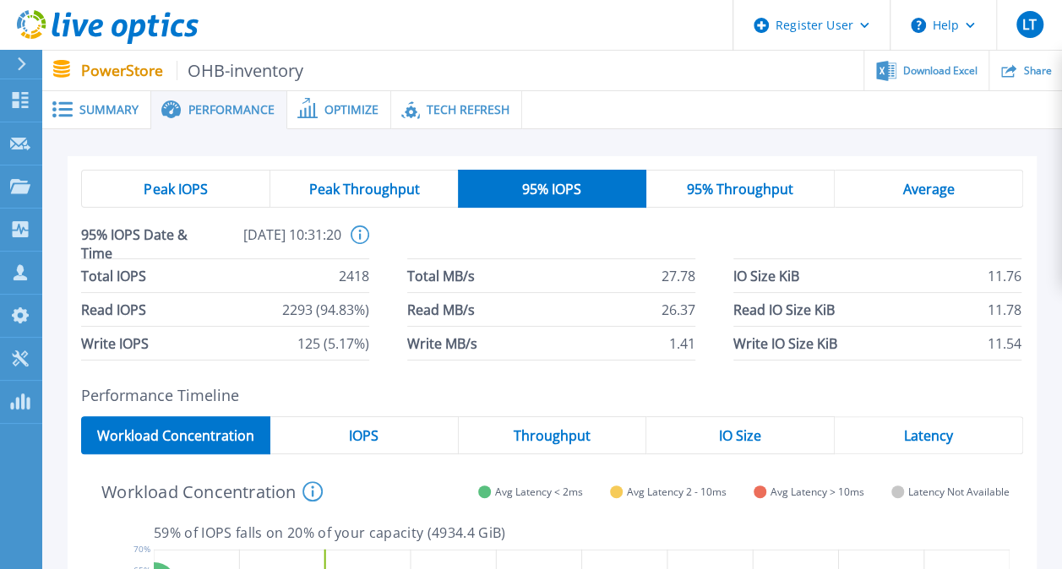
click at [678, 191] on div "95% Throughput" at bounding box center [740, 189] width 188 height 38
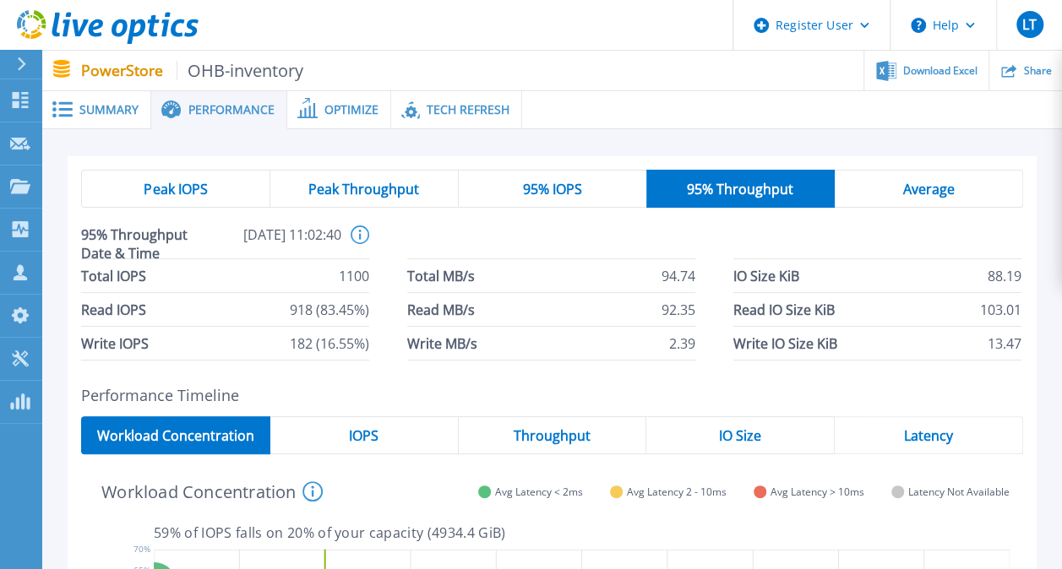
click at [735, 167] on div "Peak IOPS Peak Throughput 95% IOPS 95% Throughput Average 95% Throughput Date &…" at bounding box center [552, 265] width 969 height 218
click at [735, 181] on div "Average" at bounding box center [928, 189] width 188 height 38
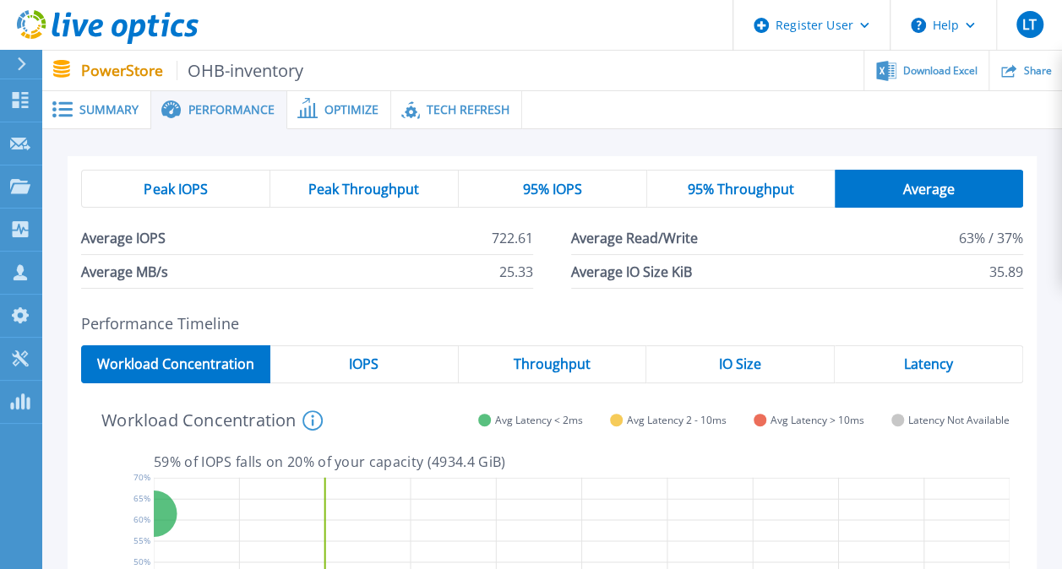
click at [683, 194] on div "95% Throughput" at bounding box center [740, 189] width 187 height 38
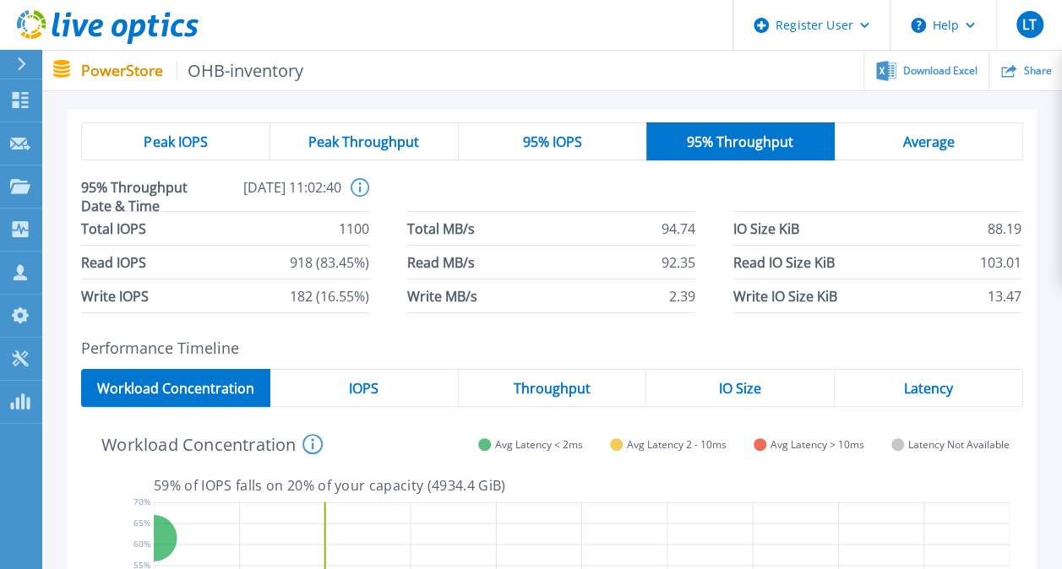
scroll to position [12, 0]
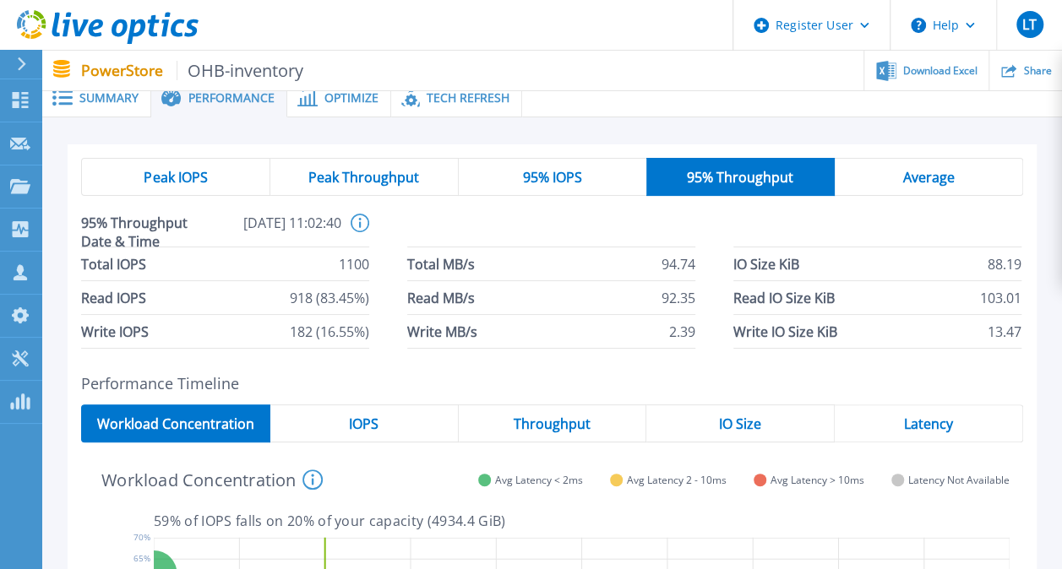
click at [399, 173] on span "Peak Throughput" at bounding box center [363, 178] width 111 height 14
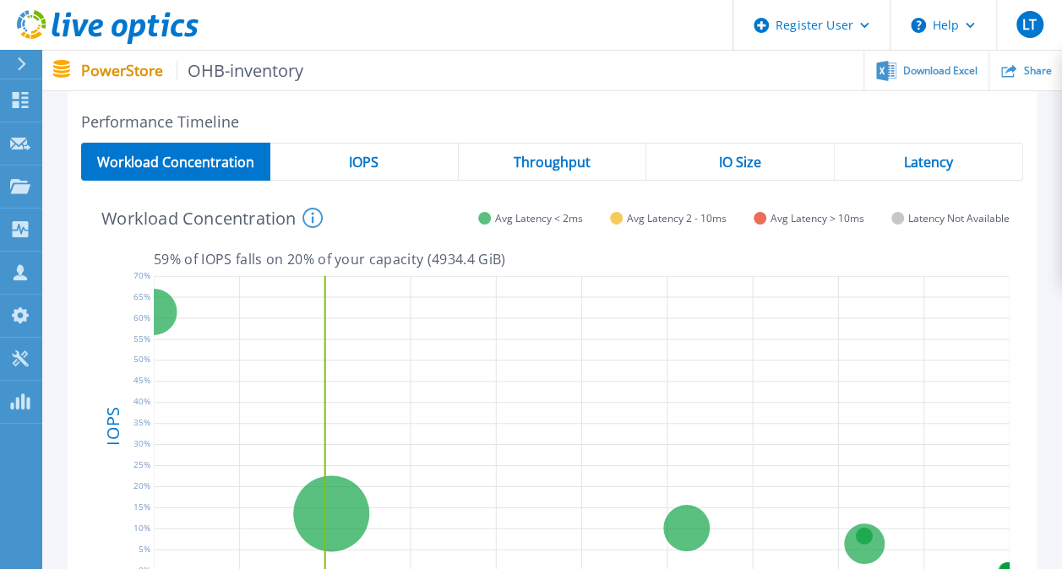
scroll to position [269, 0]
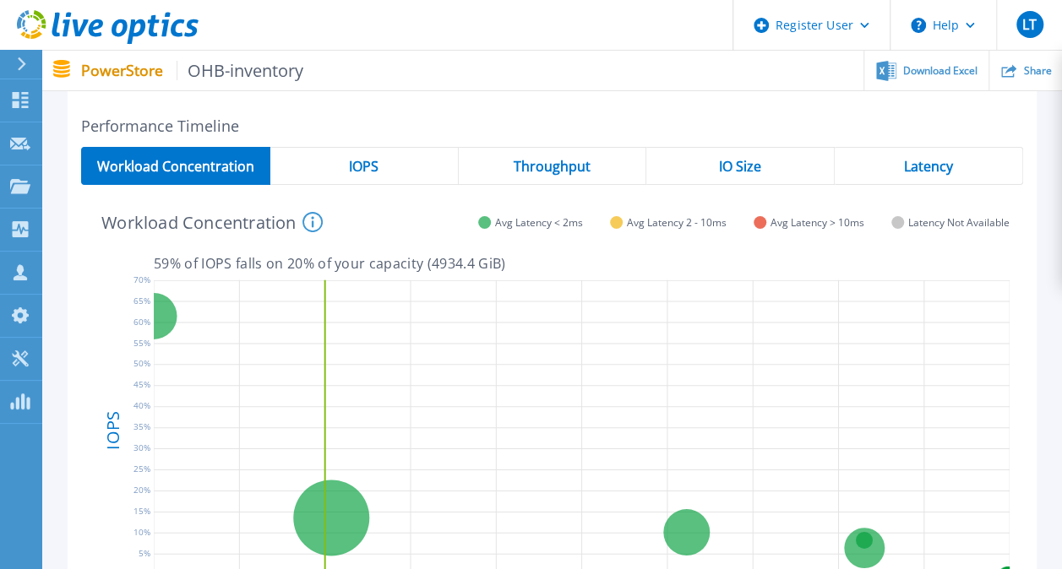
click at [364, 160] on span "IOPS" at bounding box center [364, 167] width 30 height 14
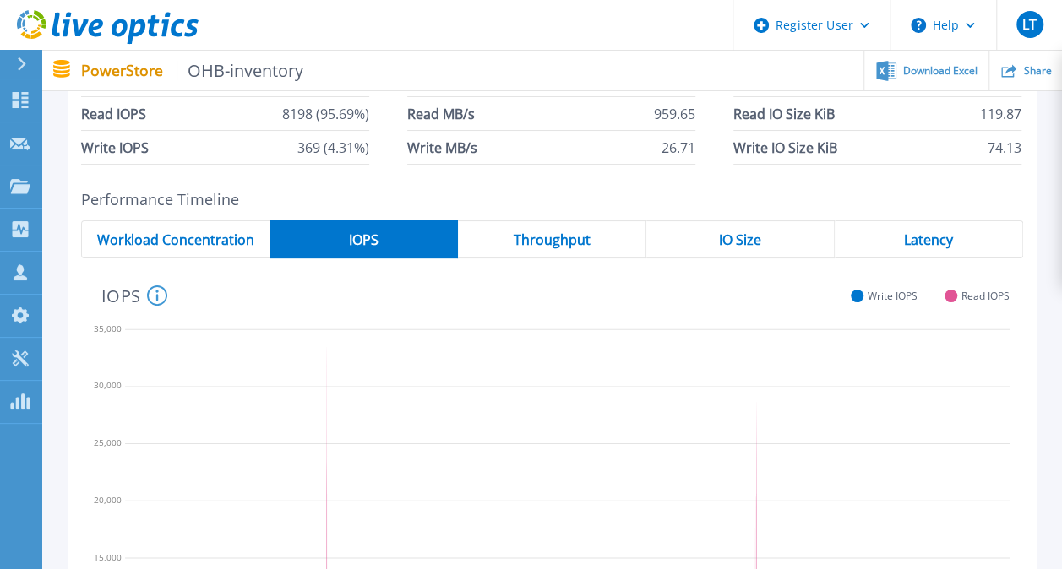
scroll to position [193, 0]
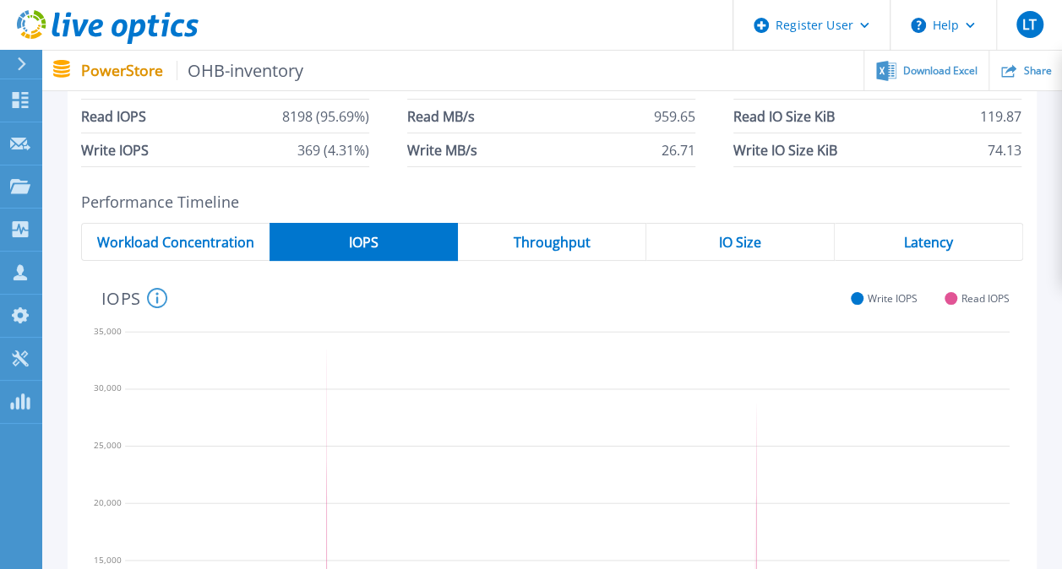
click at [549, 244] on span "Throughput" at bounding box center [551, 243] width 77 height 14
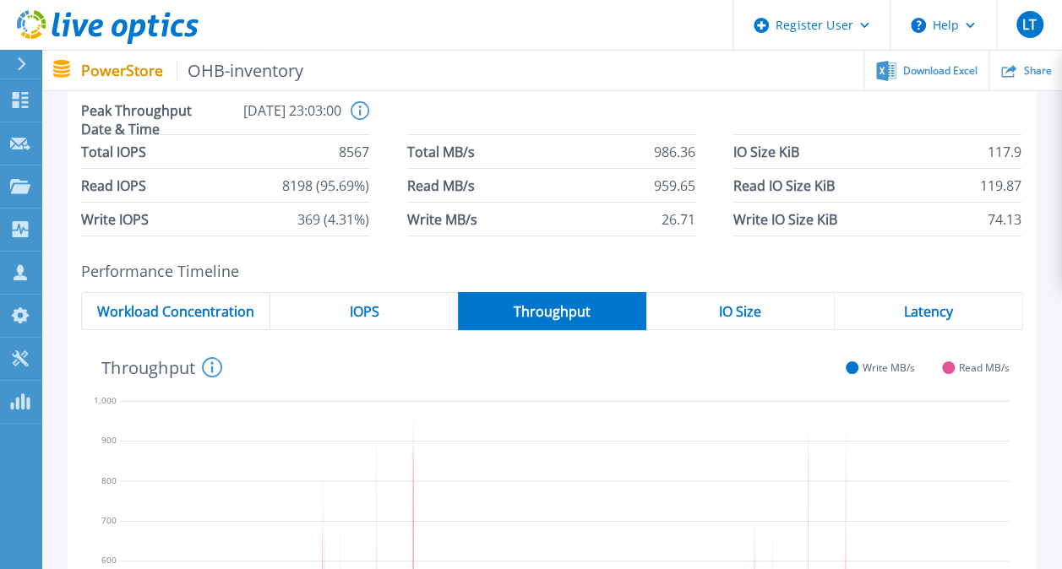
scroll to position [122, 0]
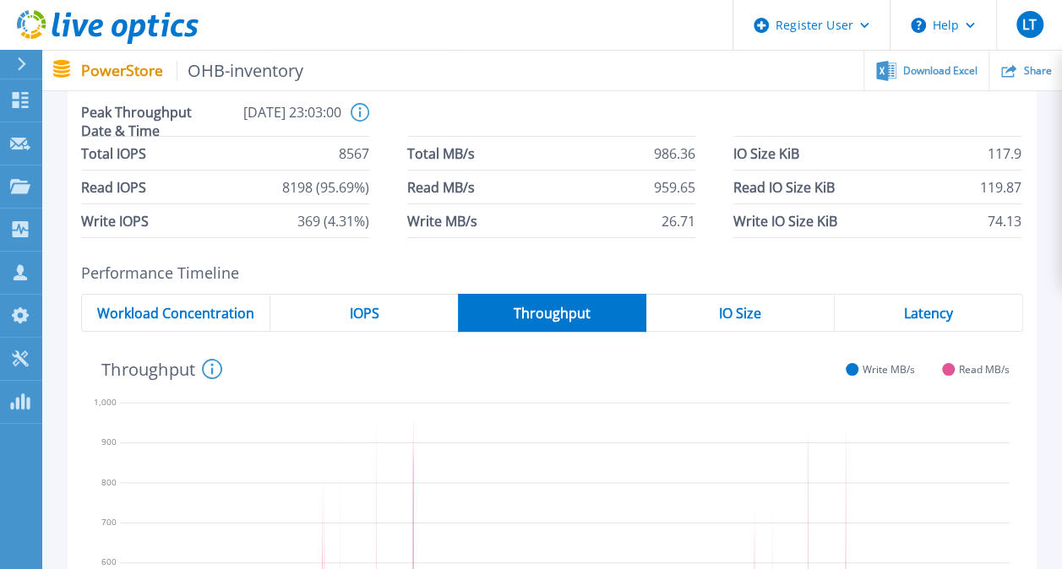
click at [735, 307] on span "IO Size" at bounding box center [740, 314] width 42 height 14
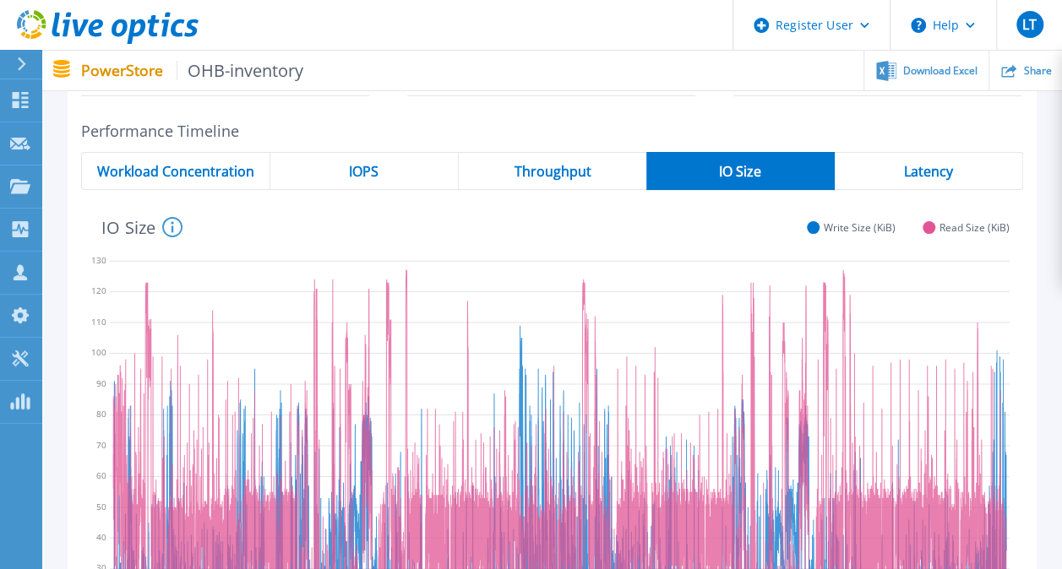
scroll to position [265, 0]
click at [735, 176] on span "Latency" at bounding box center [928, 171] width 49 height 14
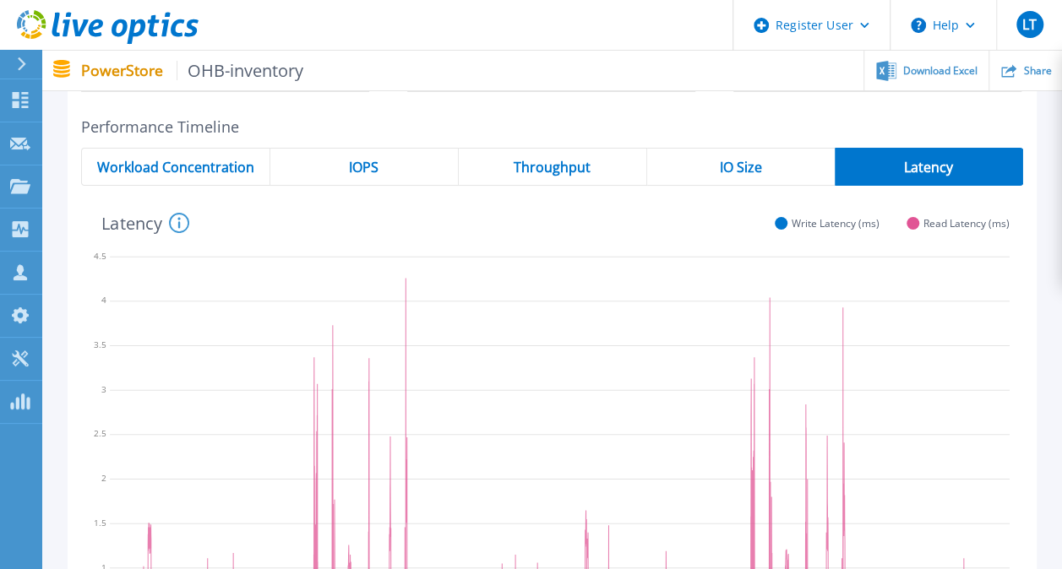
scroll to position [272, 0]
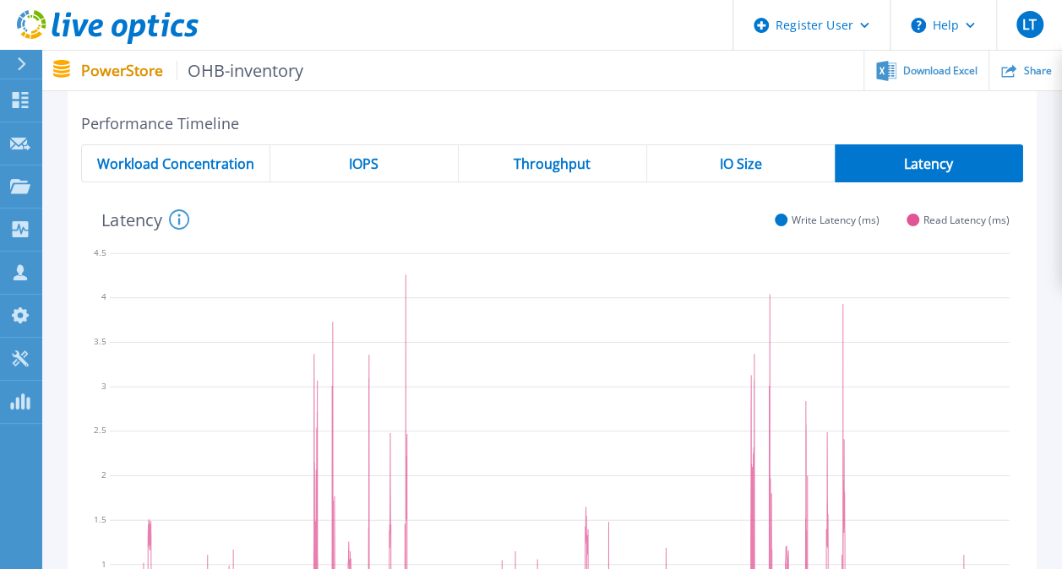
click at [183, 216] on icon at bounding box center [179, 219] width 20 height 20
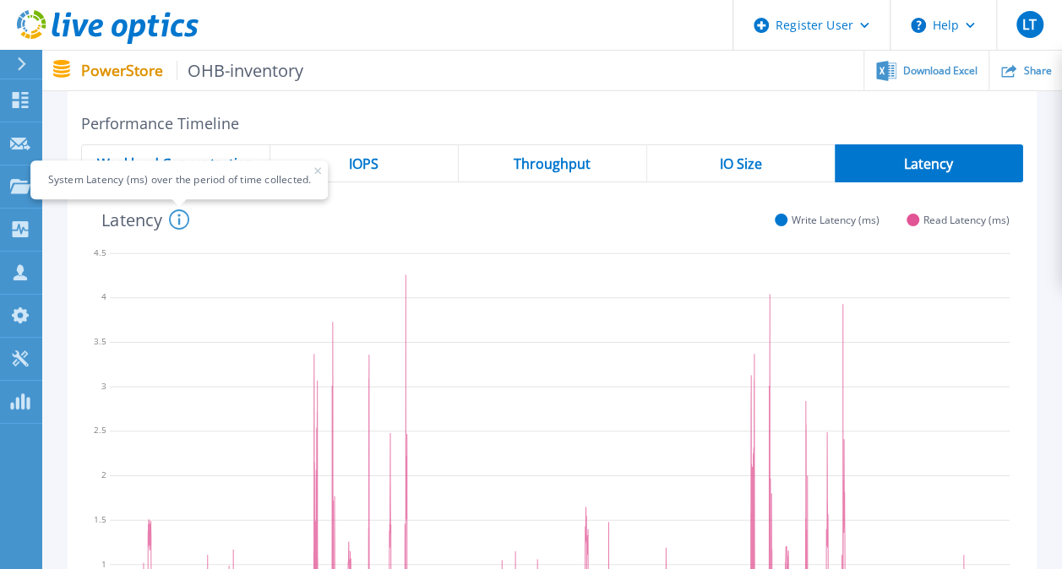
click at [287, 228] on div "Latency System Latency (ms) over the period of time collected. Write Latency (m…" at bounding box center [545, 218] width 928 height 44
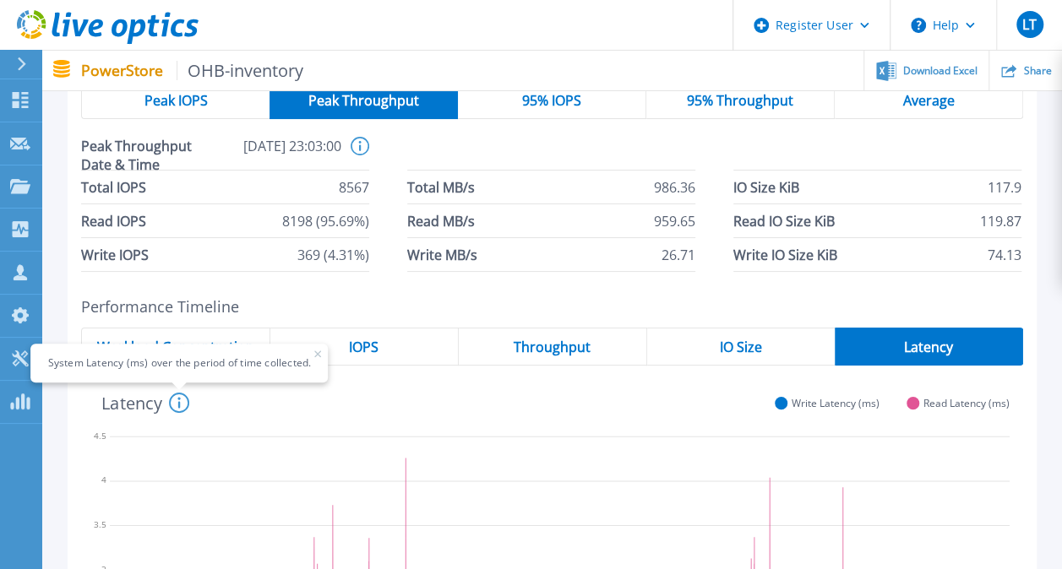
scroll to position [80, 0]
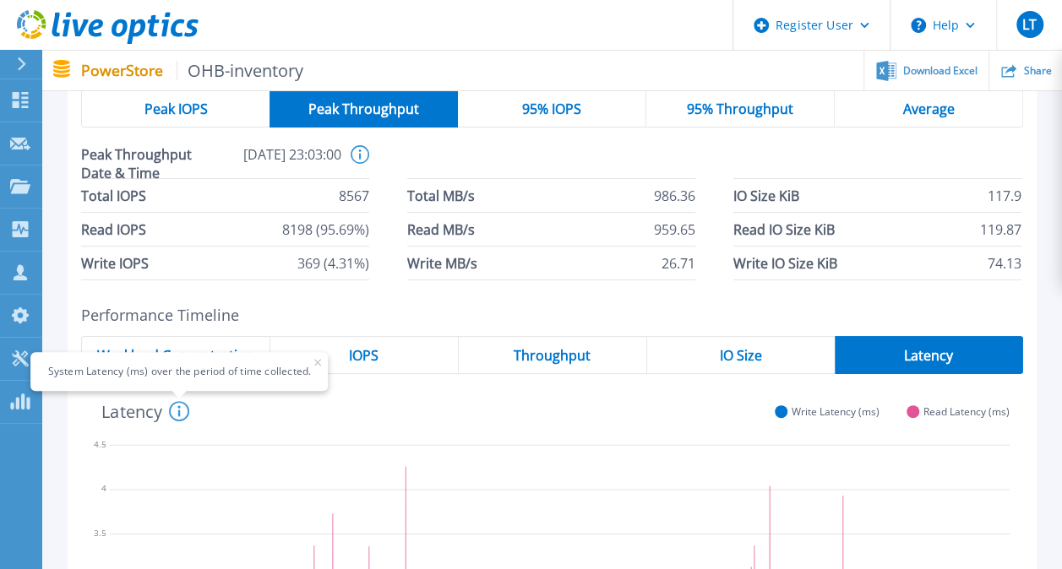
click at [456, 321] on h2 "Performance Timeline" at bounding box center [552, 316] width 942 height 18
click at [314, 360] on icon at bounding box center [317, 363] width 7 height 7
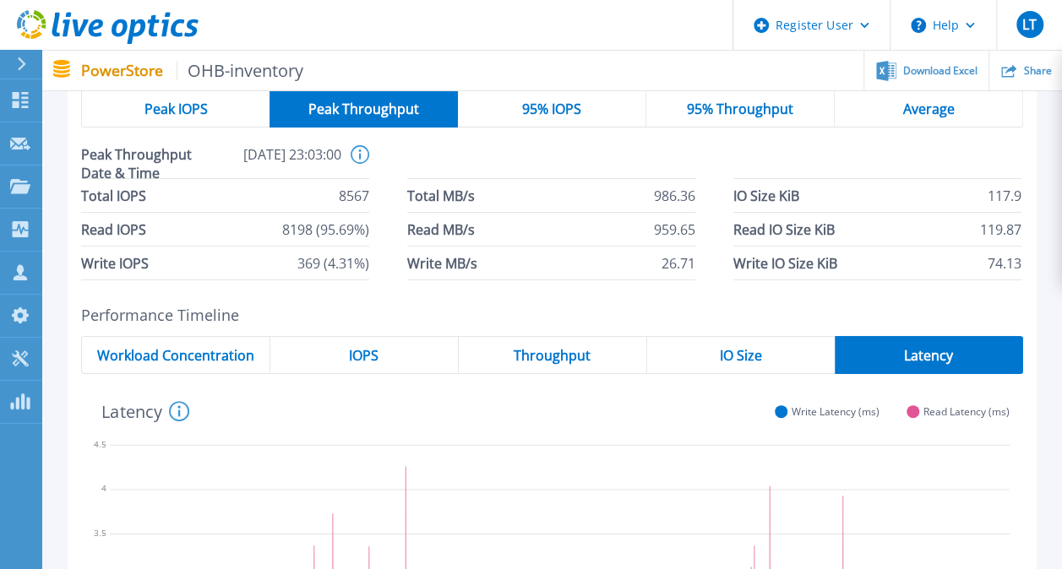
click at [203, 358] on span "Workload Concentration" at bounding box center [175, 356] width 157 height 14
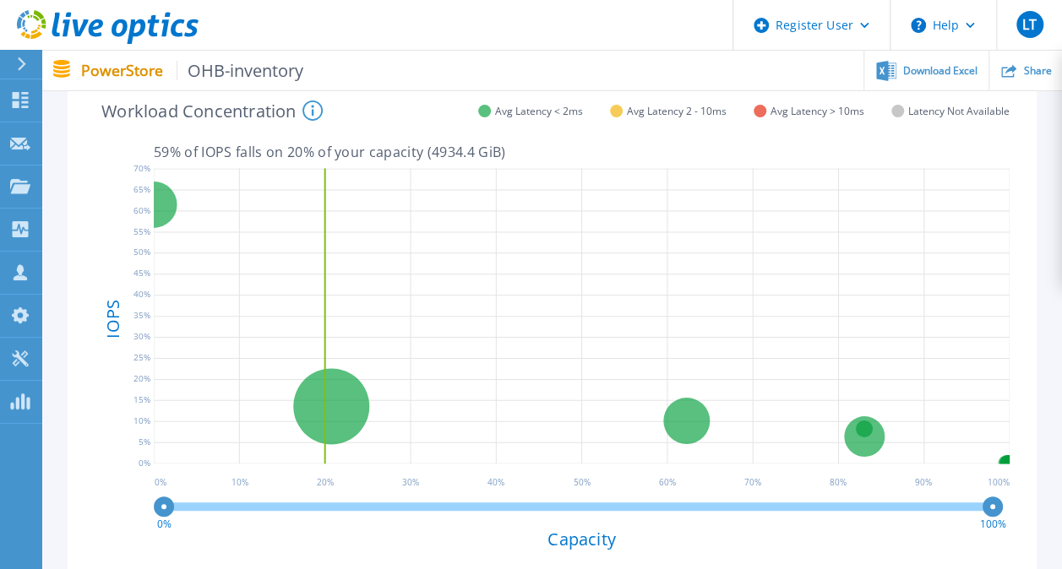
scroll to position [386, 0]
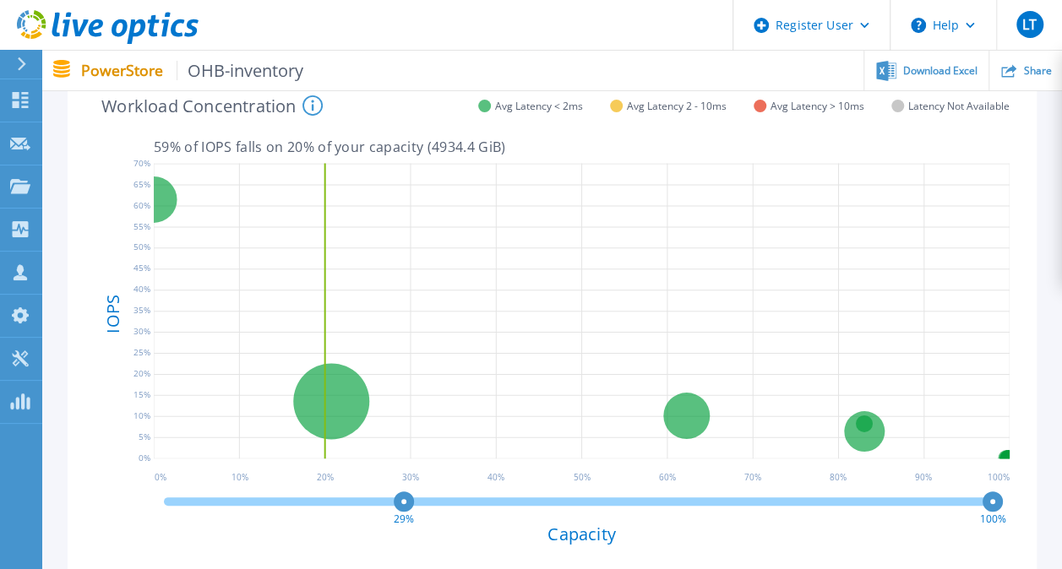
drag, startPoint x: 168, startPoint y: 501, endPoint x: 405, endPoint y: 505, distance: 237.4
click at [405, 505] on circle at bounding box center [404, 501] width 13 height 13
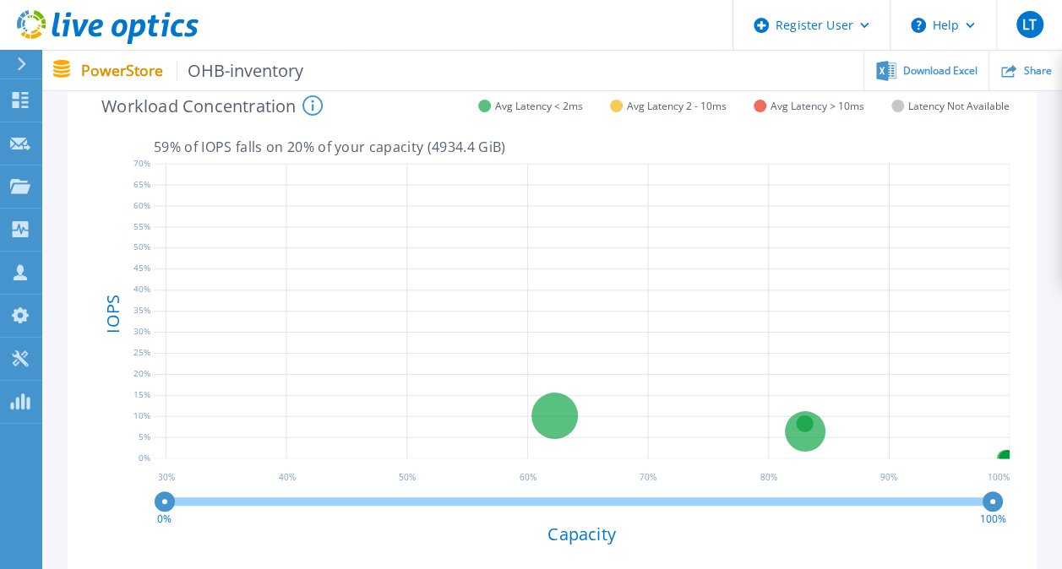
drag, startPoint x: 405, startPoint y: 505, endPoint x: 144, endPoint y: 514, distance: 262.0
click at [144, 514] on div "OHBPS01-appliance-1 Prd-004 10240 GiB 13.59 % of total IOPS 0.28 ms Avg. Latenc…" at bounding box center [552, 324] width 942 height 484
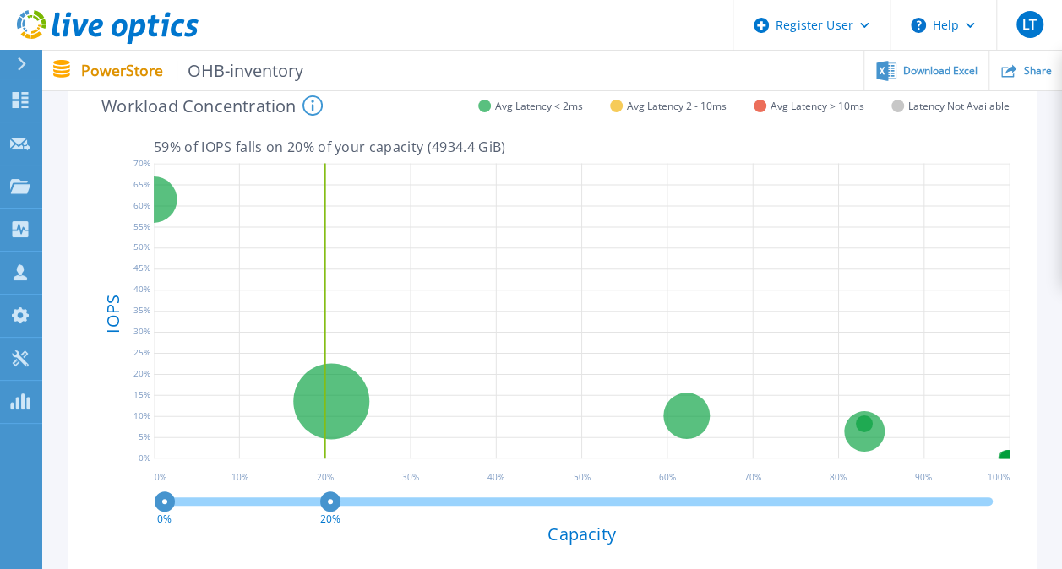
drag, startPoint x: 990, startPoint y: 501, endPoint x: 330, endPoint y: 488, distance: 659.7
click at [330, 489] on icon "0% 20%" at bounding box center [582, 506] width 856 height 34
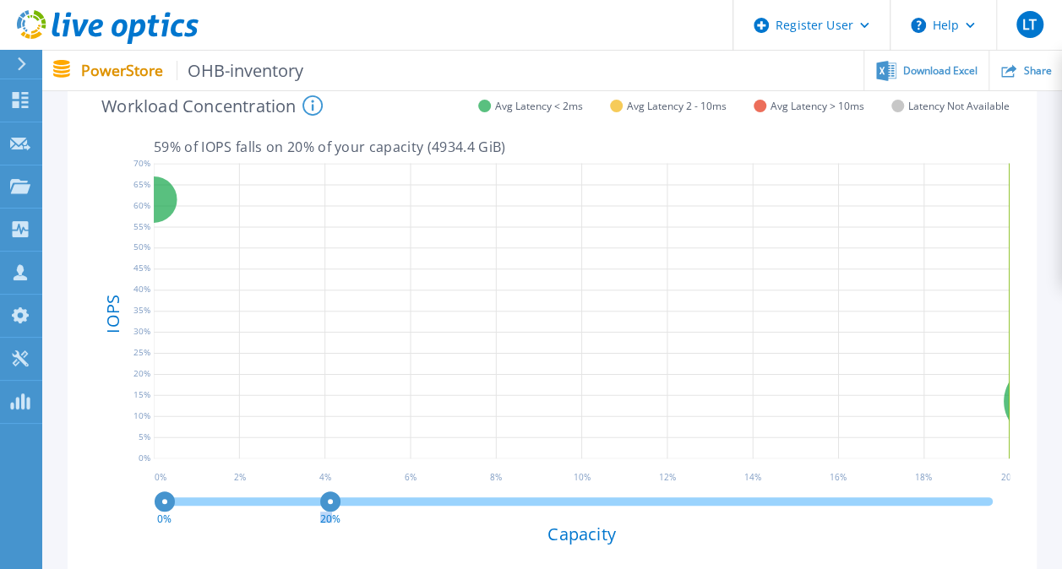
drag, startPoint x: 330, startPoint y: 488, endPoint x: 336, endPoint y: 503, distance: 16.3
click at [336, 503] on icon "0% 20%" at bounding box center [582, 506] width 856 height 34
drag, startPoint x: 336, startPoint y: 503, endPoint x: 1047, endPoint y: 463, distance: 712.3
click at [735, 463] on div "Peak IOPS Peak Throughput 95% IOPS 95% Throughput Average Peak Throughput Date …" at bounding box center [551, 185] width 1019 height 884
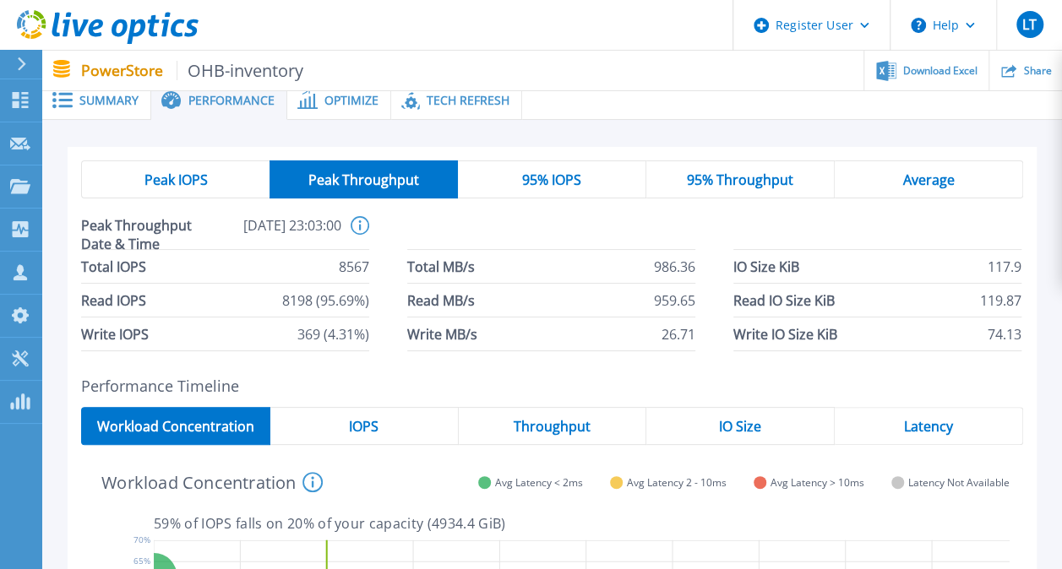
scroll to position [8, 0]
click at [361, 102] on span "Optimize" at bounding box center [351, 101] width 54 height 12
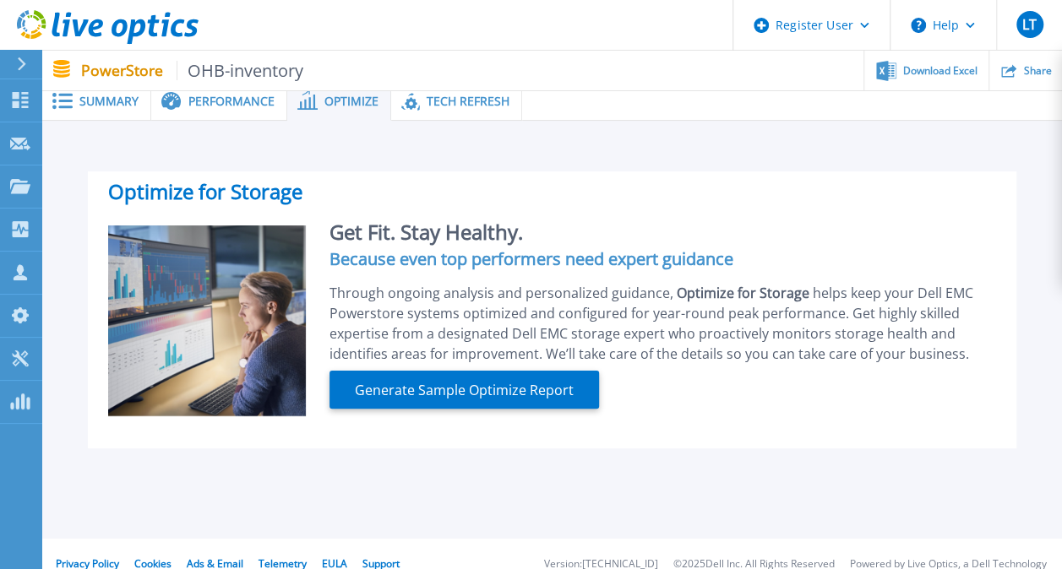
click at [213, 107] on span "Performance" at bounding box center [231, 101] width 86 height 12
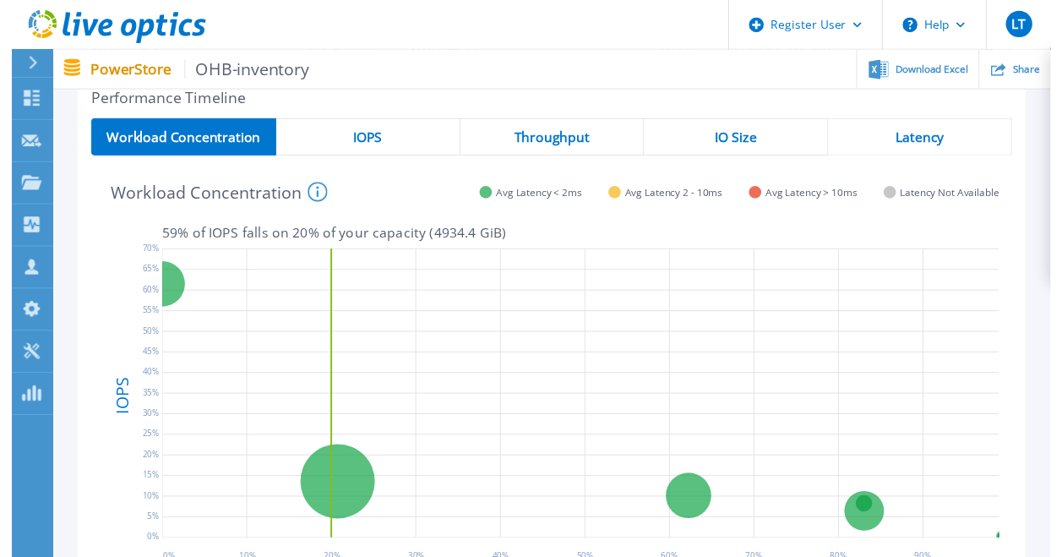
scroll to position [0, 0]
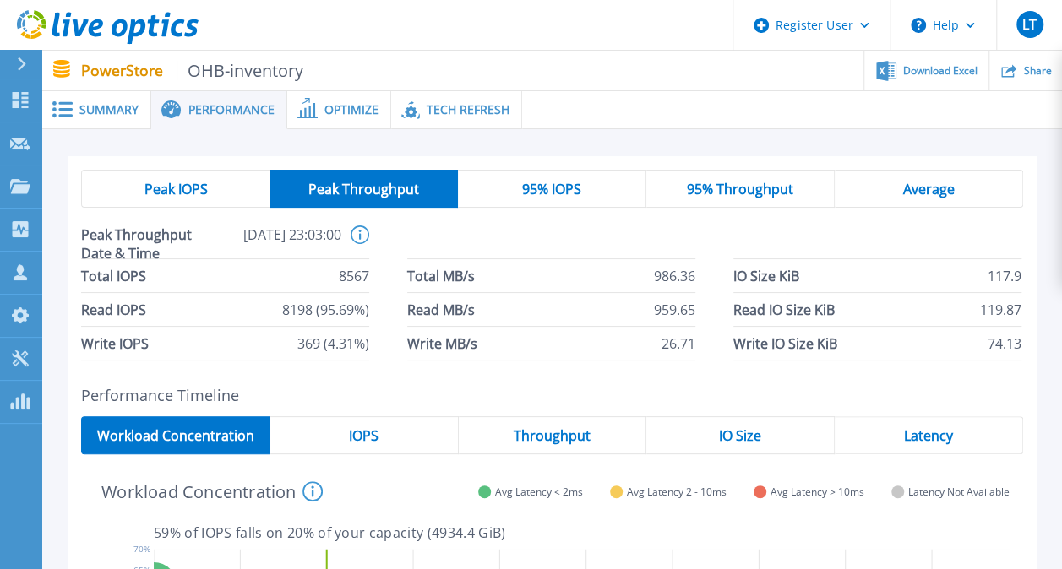
click at [85, 97] on div "Summary" at bounding box center [96, 110] width 109 height 38
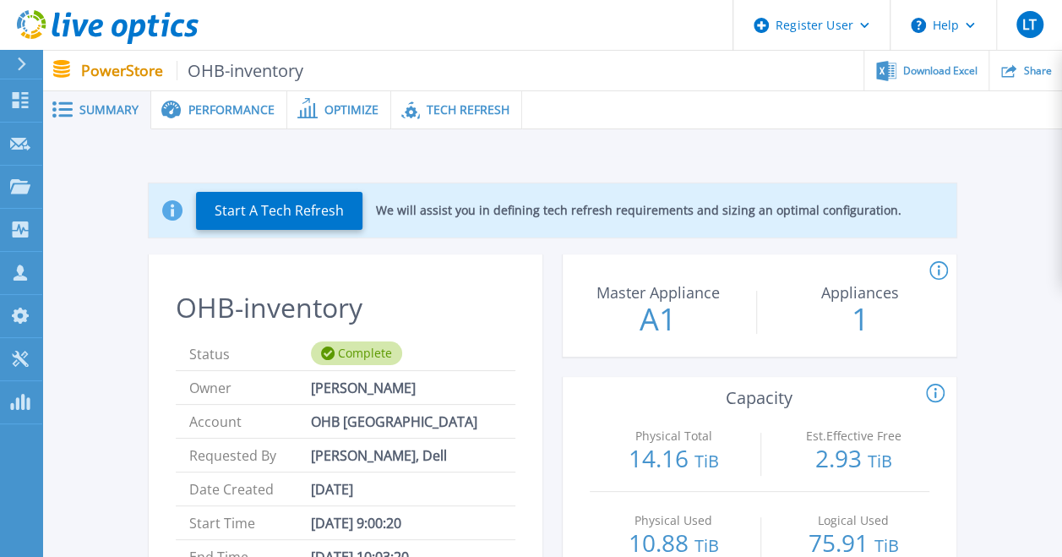
click at [246, 111] on span "Performance" at bounding box center [231, 110] width 86 height 12
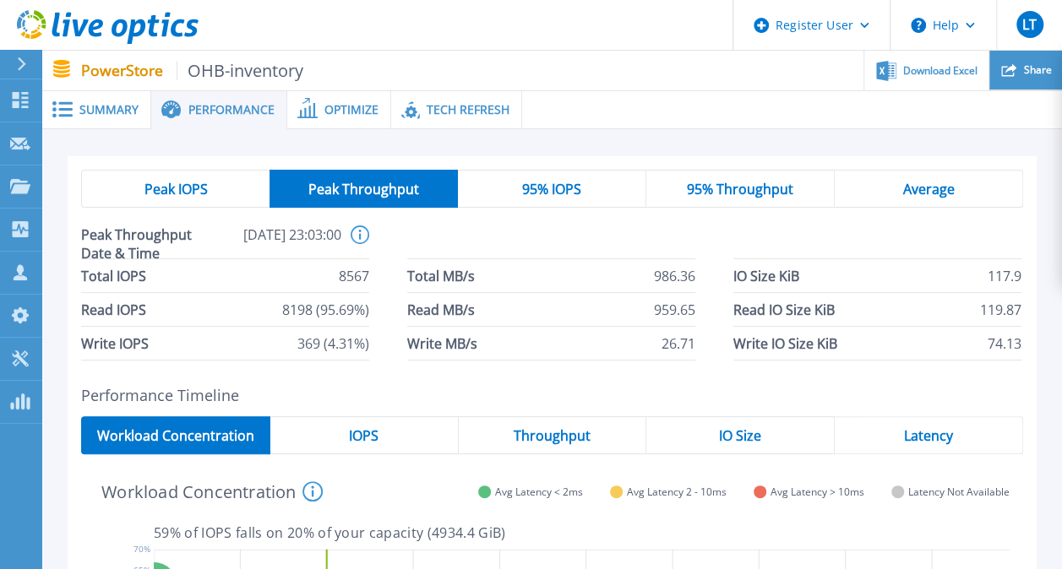
click at [735, 68] on span "Share" at bounding box center [1037, 70] width 28 height 10
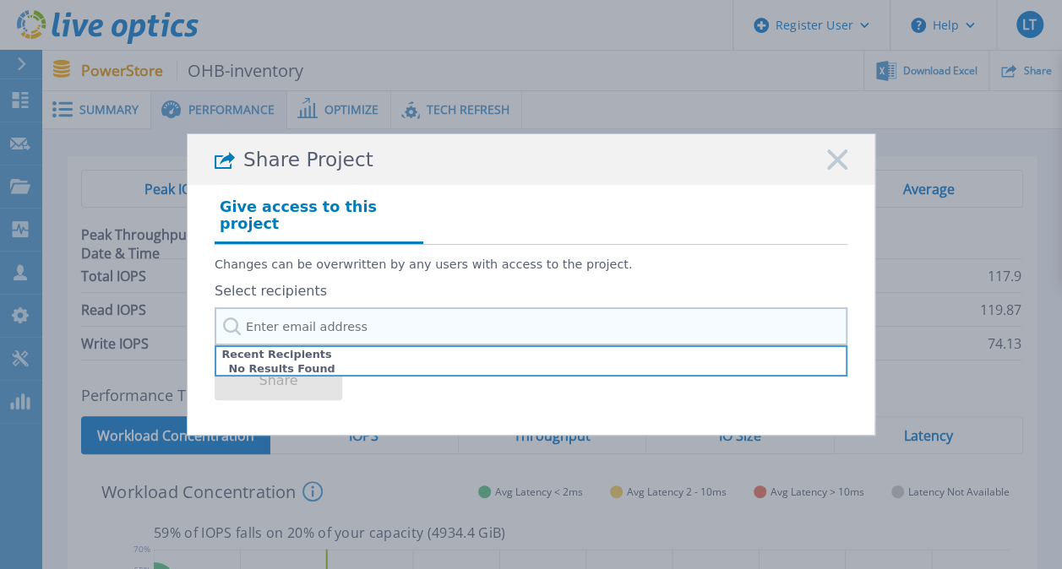
click at [379, 312] on input "text" at bounding box center [531, 326] width 633 height 38
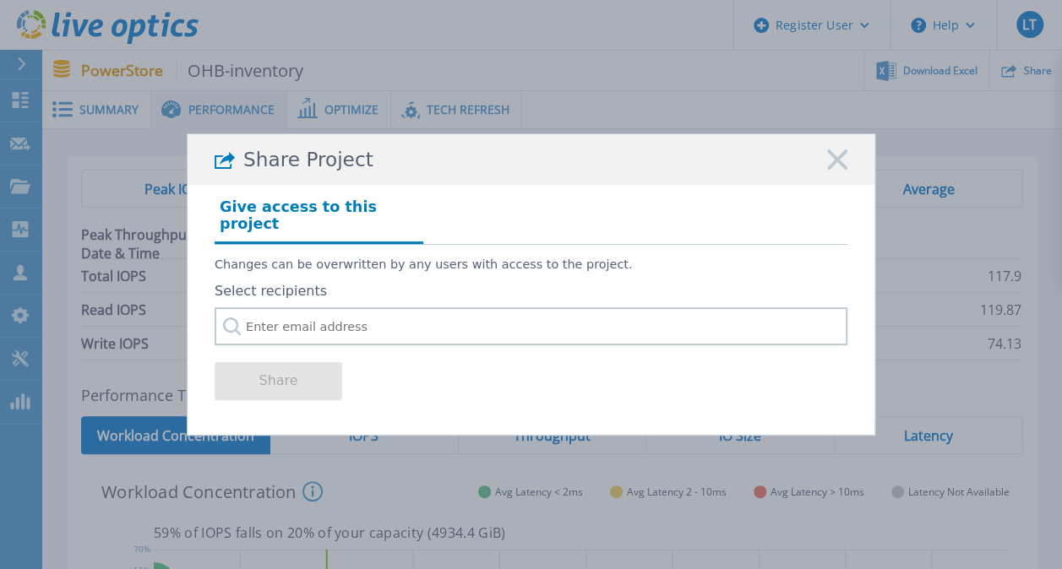
click at [735, 162] on rect at bounding box center [837, 160] width 22 height 22
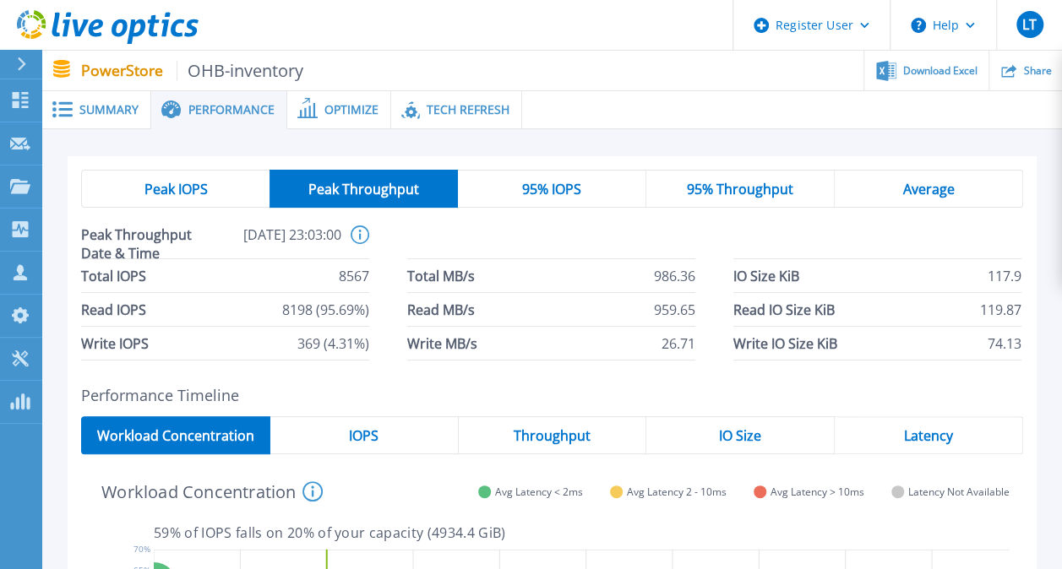
click at [345, 117] on div "Optimize" at bounding box center [339, 110] width 104 height 38
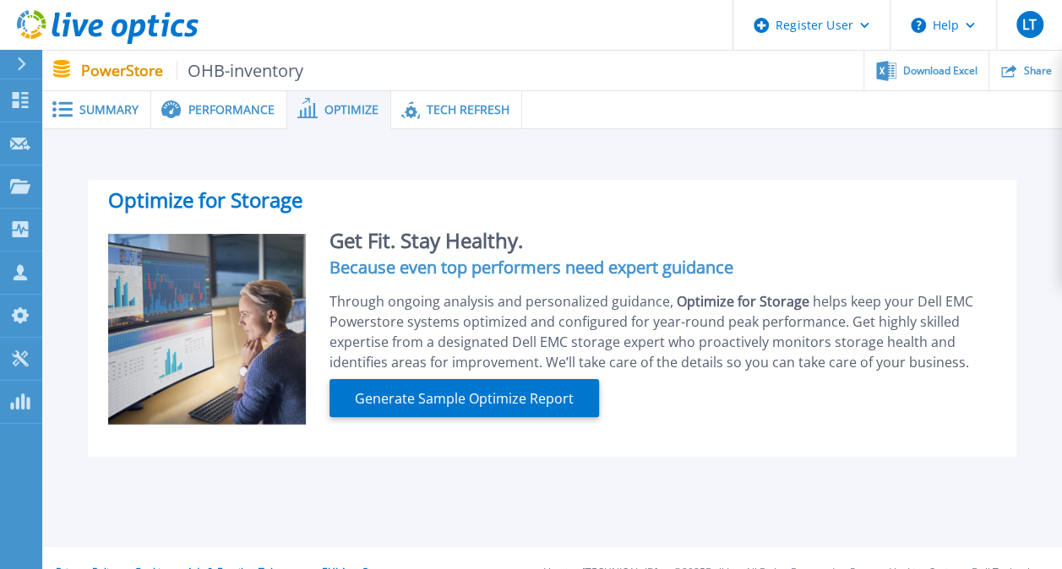
click at [84, 94] on div "Summary" at bounding box center [96, 110] width 109 height 38
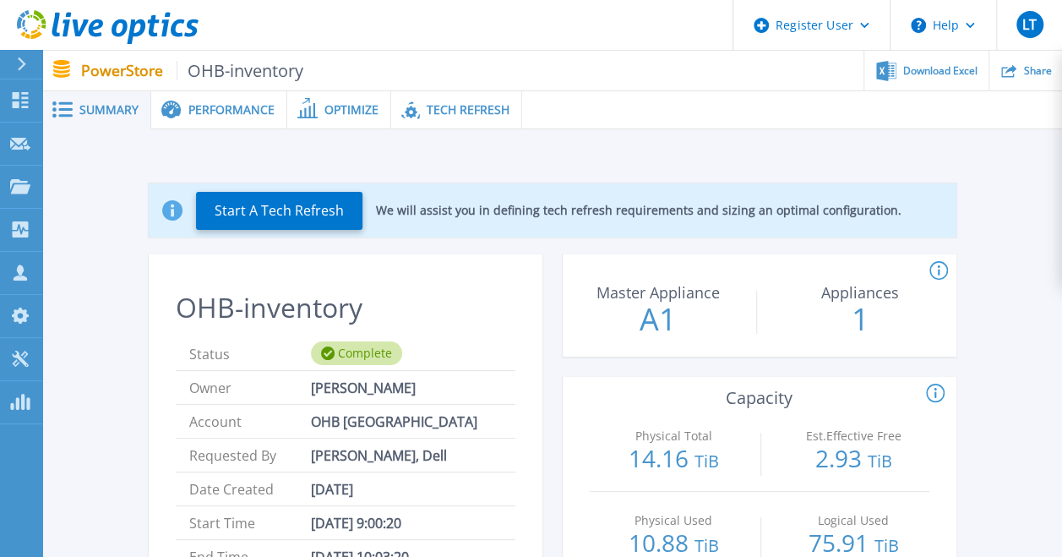
click at [226, 100] on div "Performance" at bounding box center [219, 110] width 136 height 38
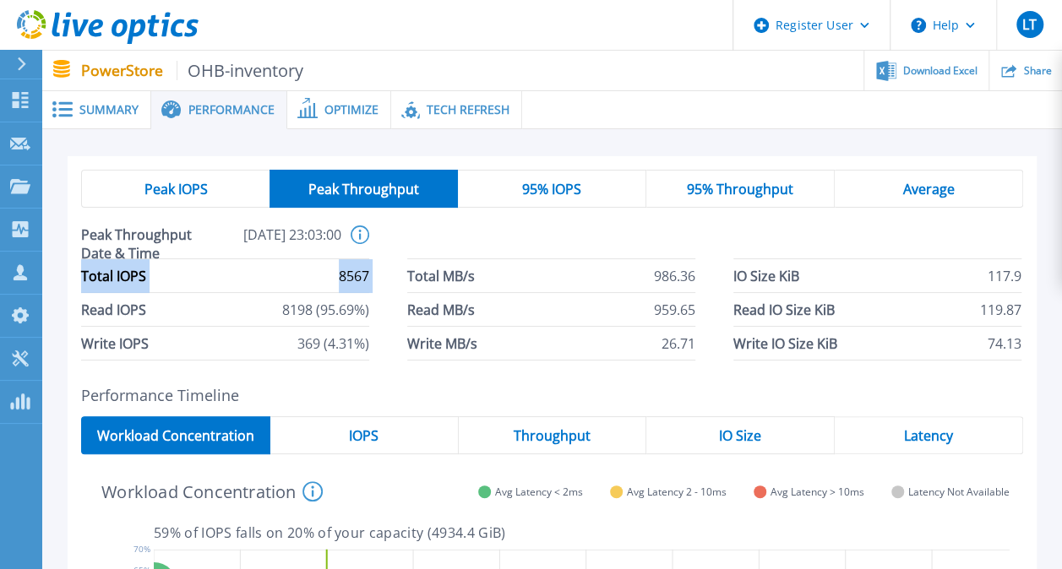
drag, startPoint x: 82, startPoint y: 276, endPoint x: 403, endPoint y: 280, distance: 321.0
click at [403, 280] on div "Total IOPS 8567 Total MB/s 986.36 IO Size KiB 117.9 Read IOPS 8198 (95.69%) Rea…" at bounding box center [552, 309] width 942 height 101
click at [292, 269] on li "Total IOPS 8567" at bounding box center [225, 276] width 288 height 34
drag, startPoint x: 321, startPoint y: 277, endPoint x: 397, endPoint y: 280, distance: 76.1
click at [397, 280] on div "Total IOPS 8567 Total MB/s 986.36 IO Size KiB 117.9 Read IOPS 8198 (95.69%) Rea…" at bounding box center [552, 309] width 942 height 101
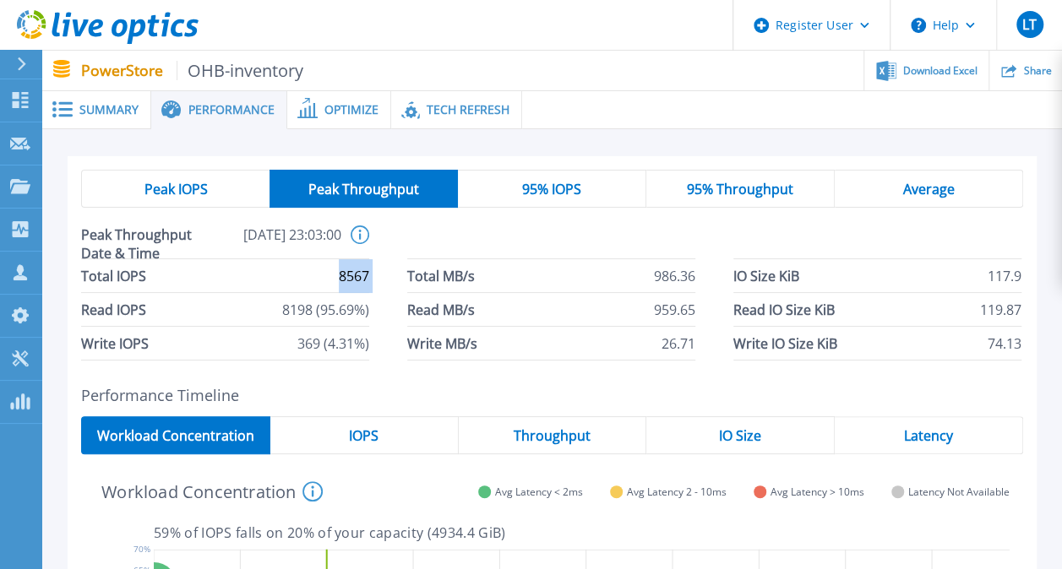
copy span "8567"
click at [405, 432] on div "IOPS" at bounding box center [364, 435] width 188 height 38
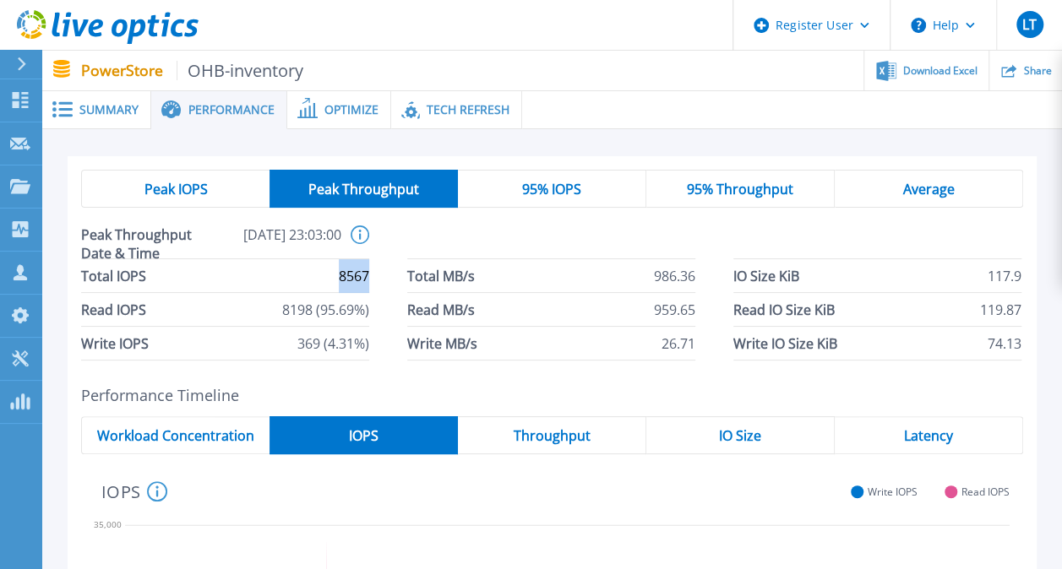
drag, startPoint x: 327, startPoint y: 274, endPoint x: 380, endPoint y: 279, distance: 53.4
click at [380, 279] on div "Total IOPS 8567 Total MB/s 986.36 IO Size KiB 117.9 Read IOPS 8198 (95.69%) Rea…" at bounding box center [552, 309] width 942 height 101
drag, startPoint x: 114, startPoint y: 270, endPoint x: 372, endPoint y: 269, distance: 258.4
click at [372, 269] on div "Total IOPS 8567 Total MB/s 986.36 IO Size KiB 117.9 Read IOPS 8198 (95.69%) Rea…" at bounding box center [552, 309] width 942 height 101
copy li "IOPS 8567"
